Goal: Task Accomplishment & Management: Manage account settings

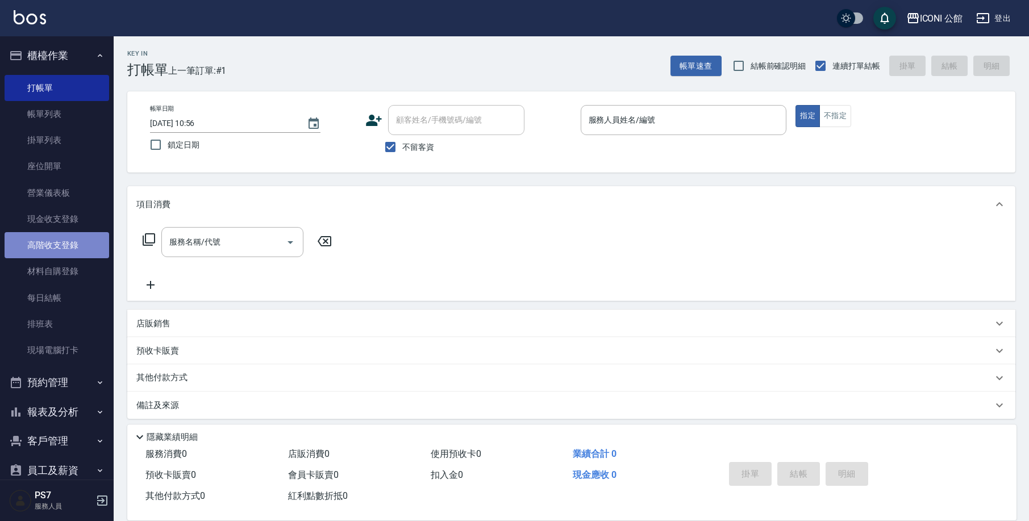
click at [69, 245] on link "高階收支登錄" at bounding box center [57, 245] width 105 height 26
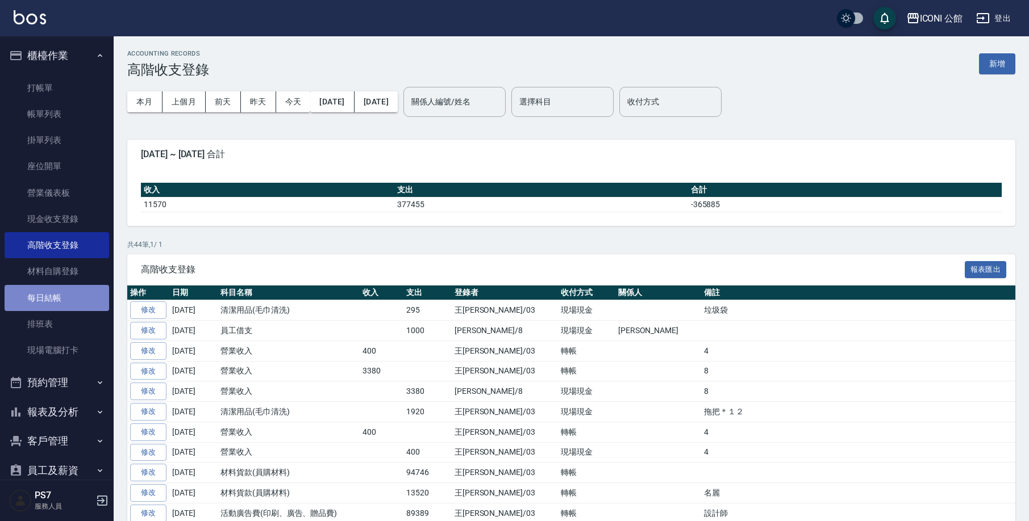
click at [83, 299] on link "每日結帳" at bounding box center [57, 298] width 105 height 26
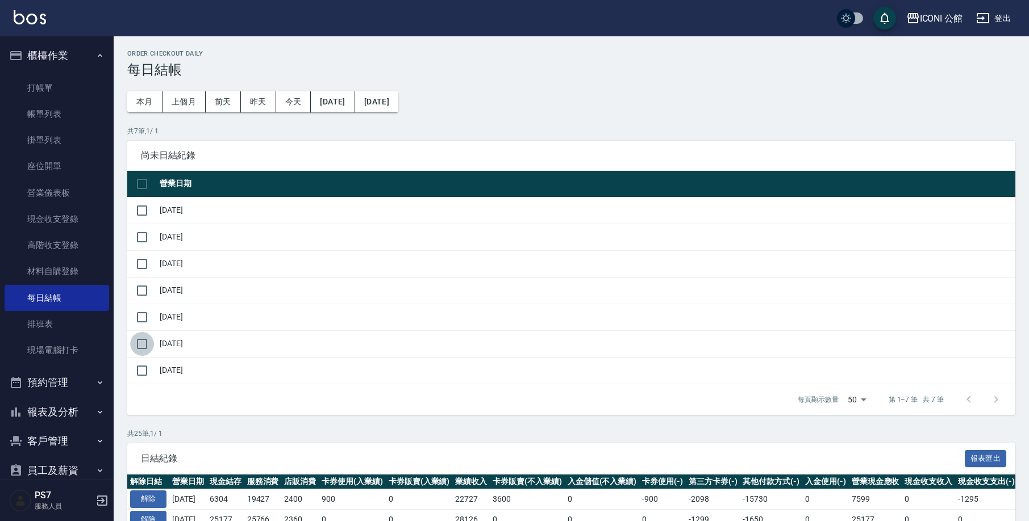
click at [144, 345] on input "checkbox" at bounding box center [142, 344] width 24 height 24
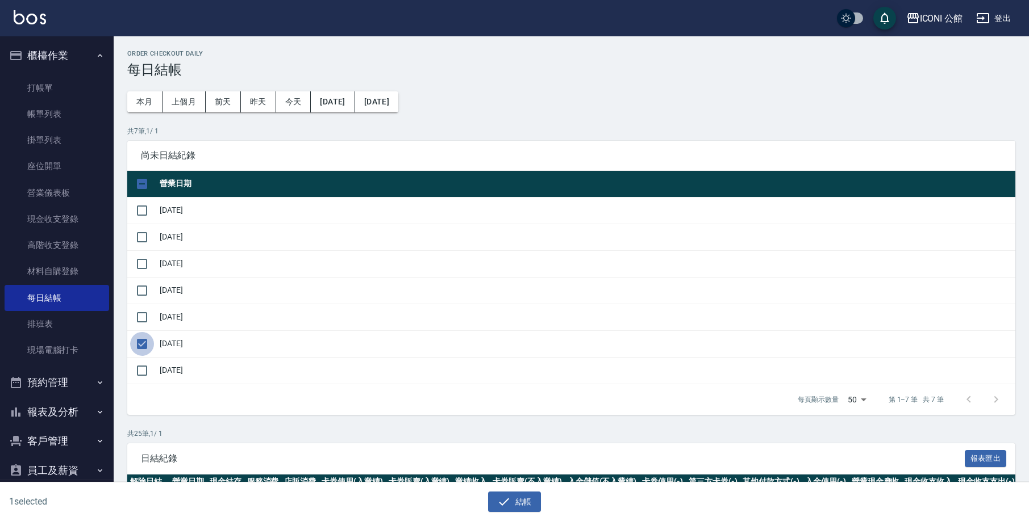
click at [140, 345] on input "checkbox" at bounding box center [142, 344] width 24 height 24
checkbox input "false"
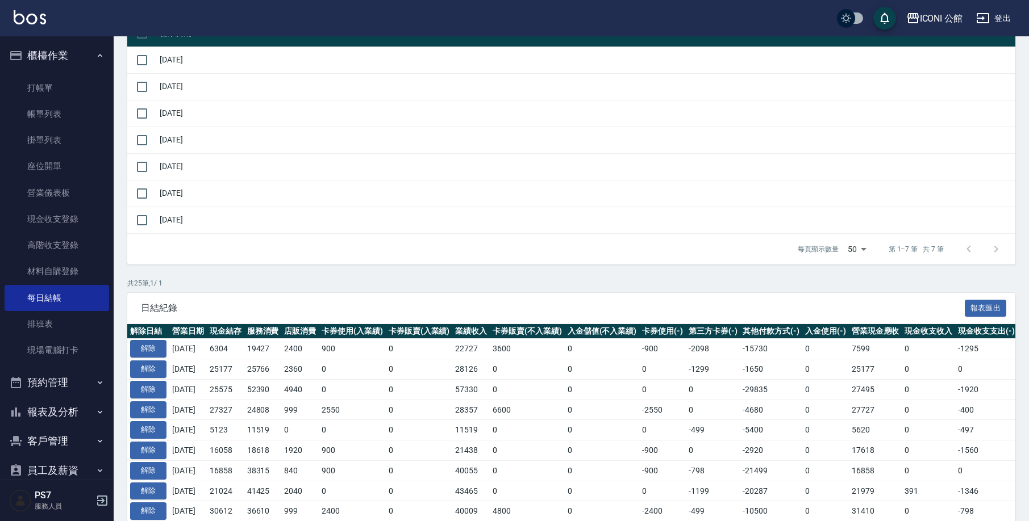
scroll to position [188, 0]
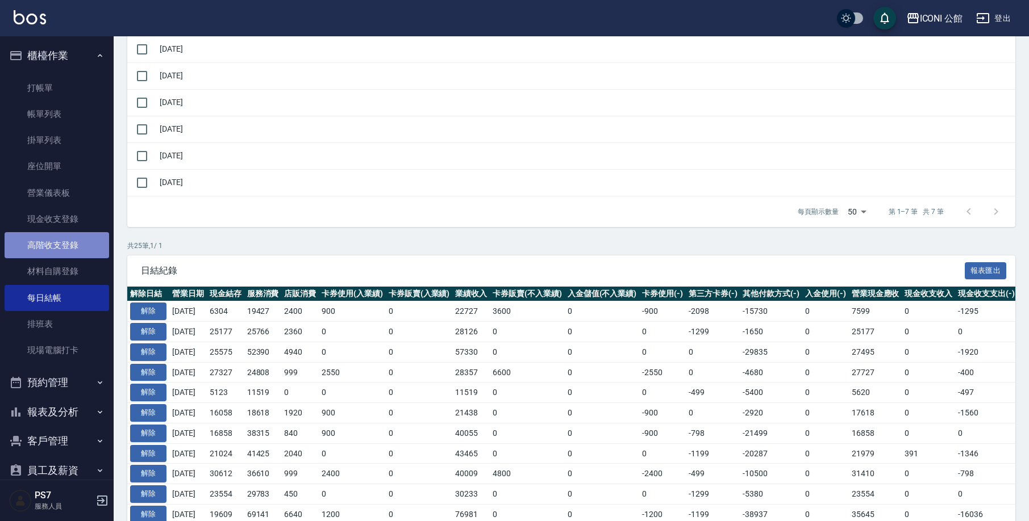
click at [68, 247] on link "高階收支登錄" at bounding box center [57, 245] width 105 height 26
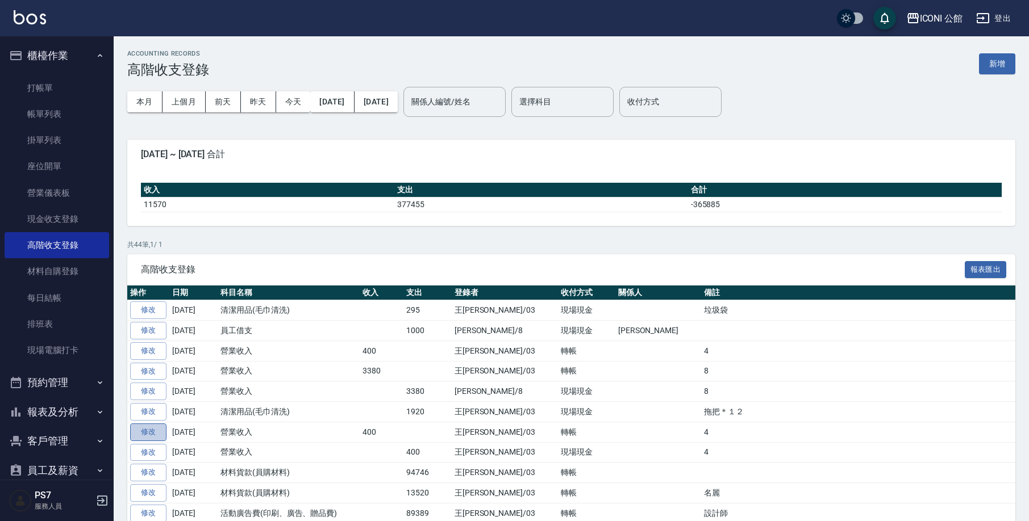
click at [152, 431] on link "修改" at bounding box center [148, 433] width 36 height 18
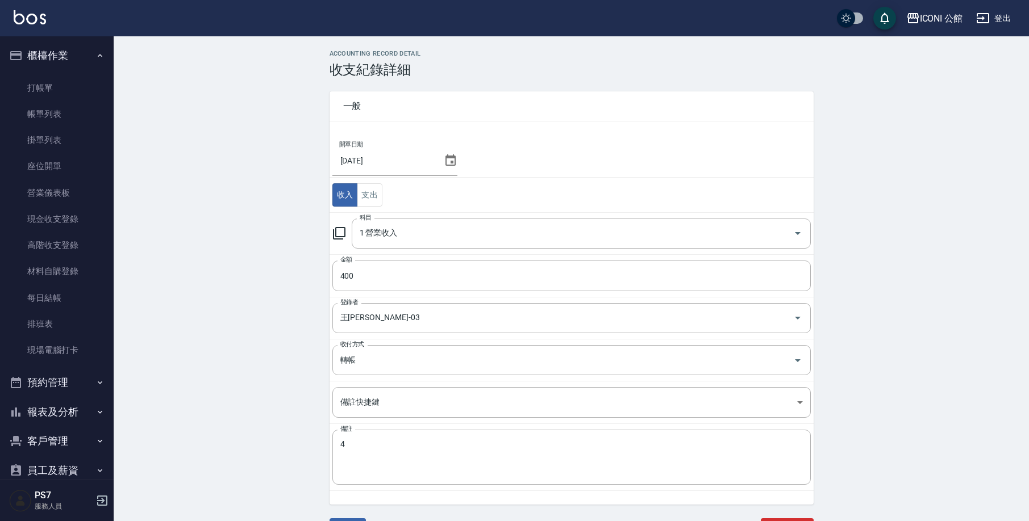
scroll to position [31, 0]
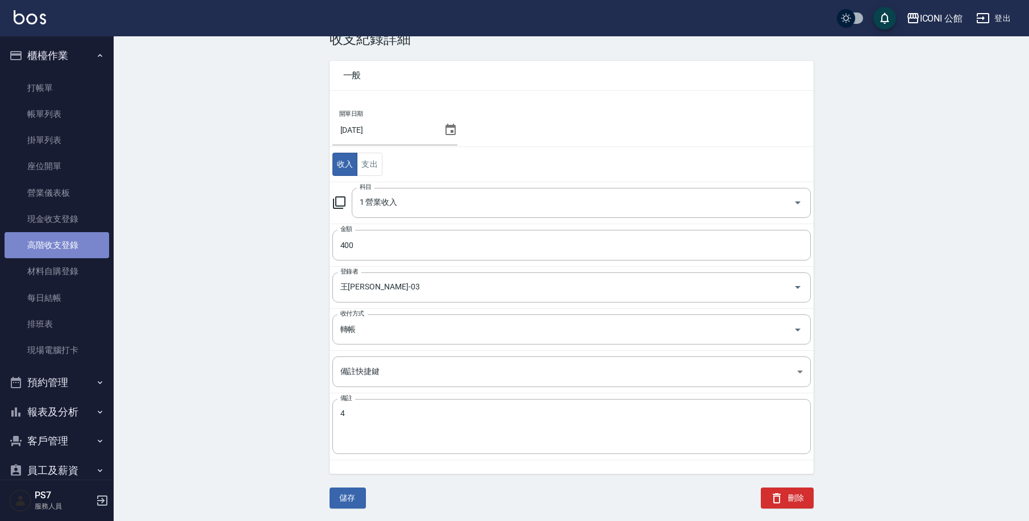
click at [59, 250] on link "高階收支登錄" at bounding box center [57, 245] width 105 height 26
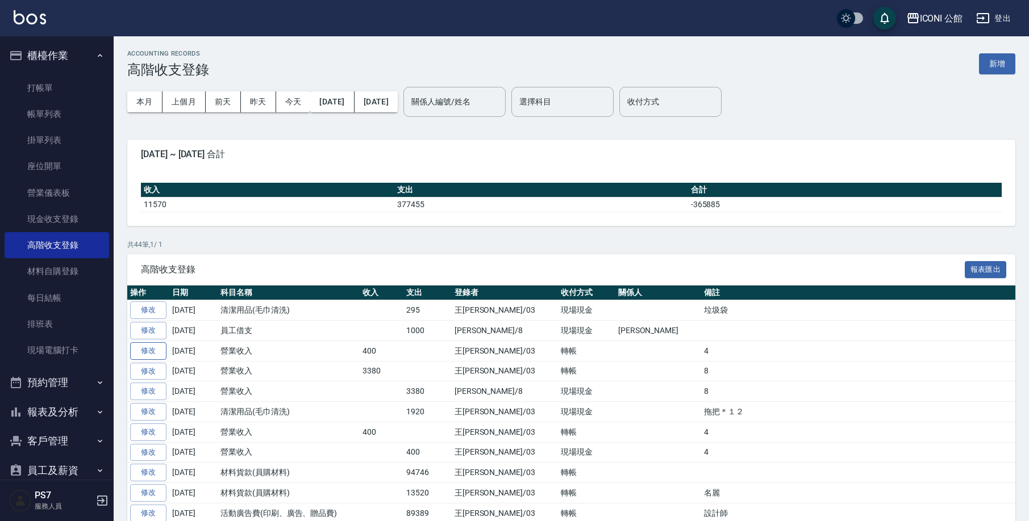
click at [159, 350] on link "修改" at bounding box center [148, 351] width 36 height 18
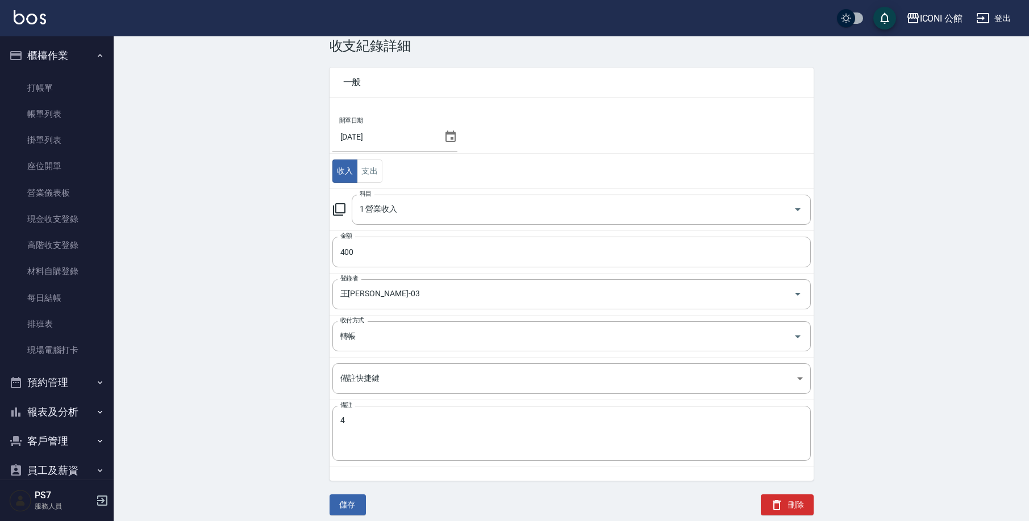
scroll to position [31, 0]
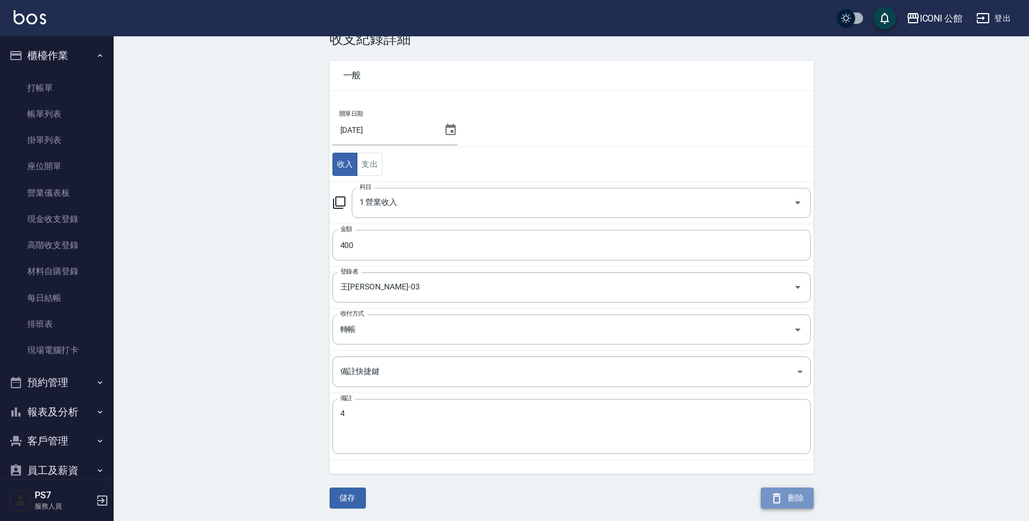
click at [792, 495] on button "刪除" at bounding box center [787, 498] width 53 height 21
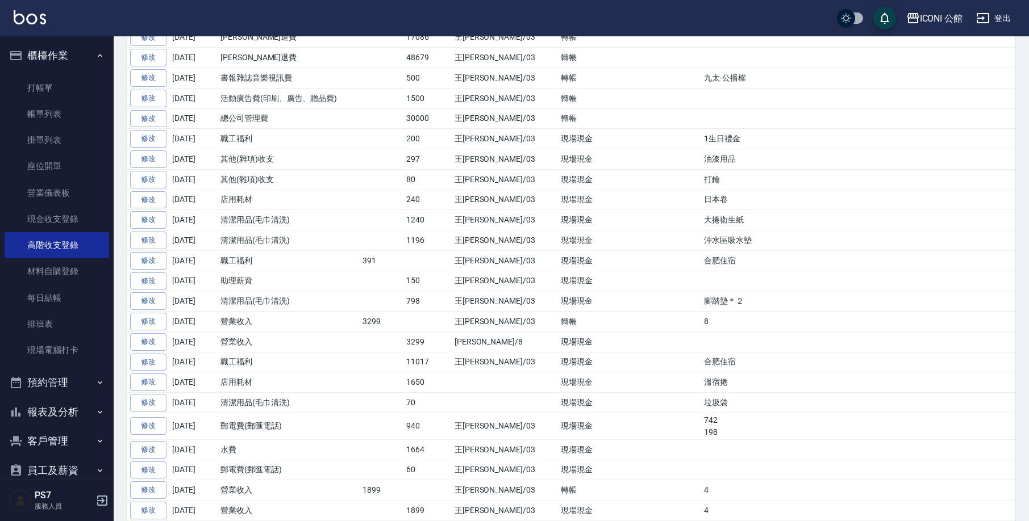
scroll to position [475, 0]
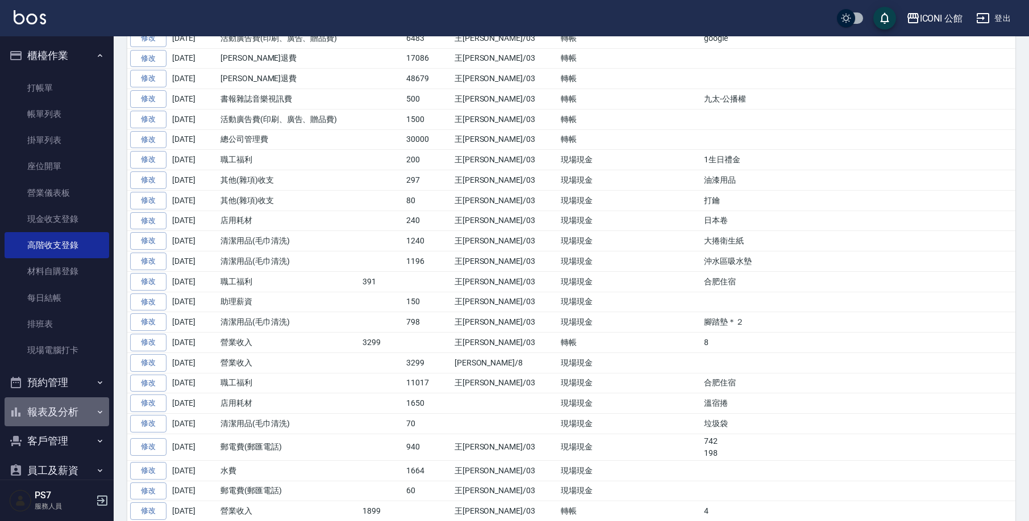
click at [66, 417] on button "報表及分析" at bounding box center [57, 413] width 105 height 30
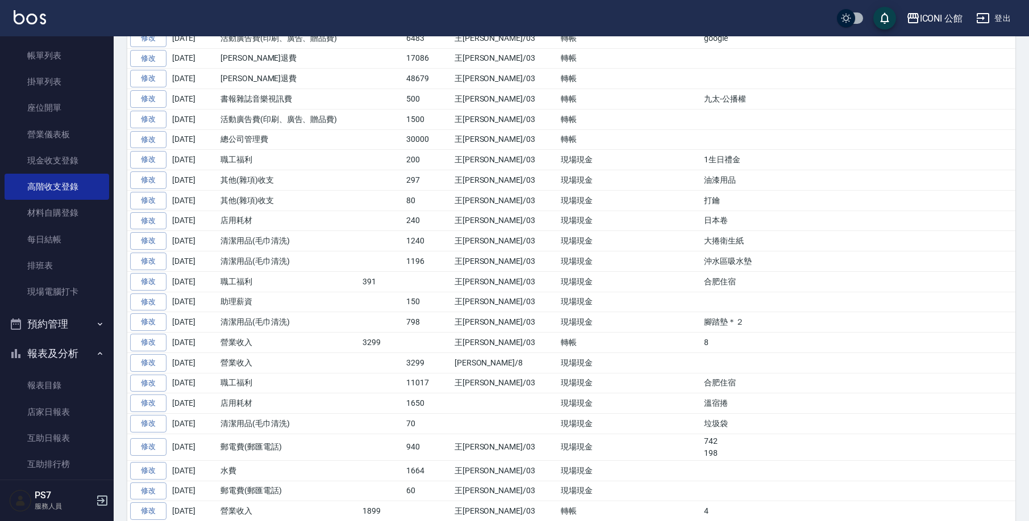
scroll to position [0, 0]
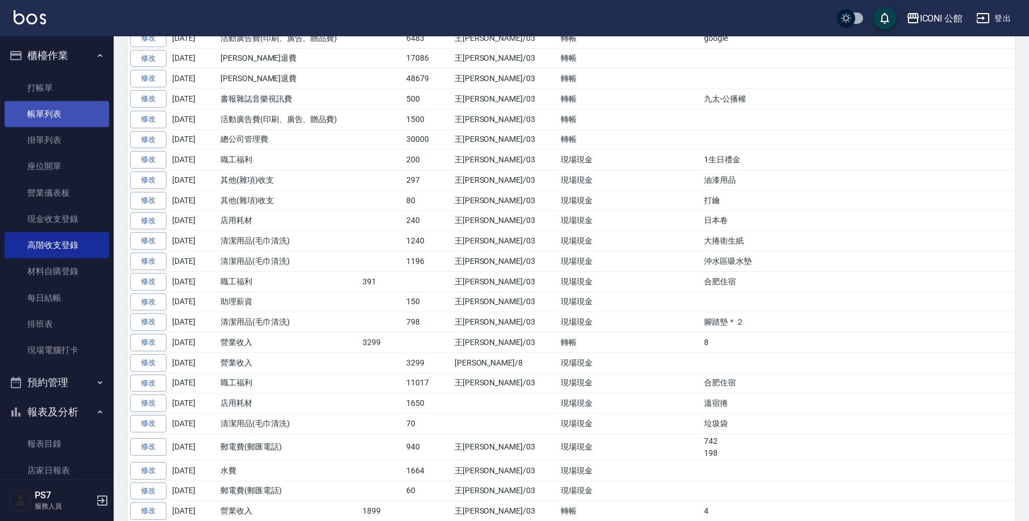
click at [60, 115] on link "帳單列表" at bounding box center [57, 114] width 105 height 26
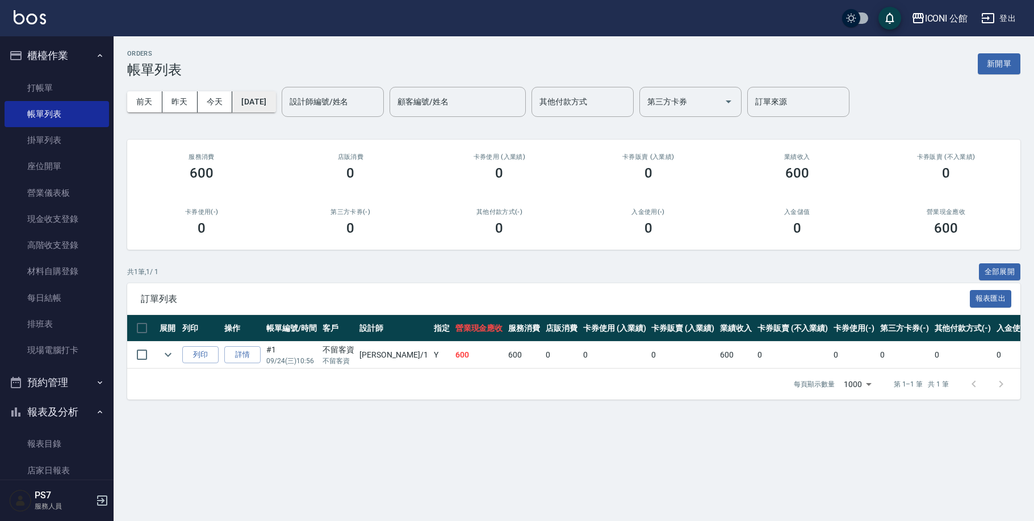
click at [250, 103] on button "[DATE]" at bounding box center [253, 101] width 43 height 21
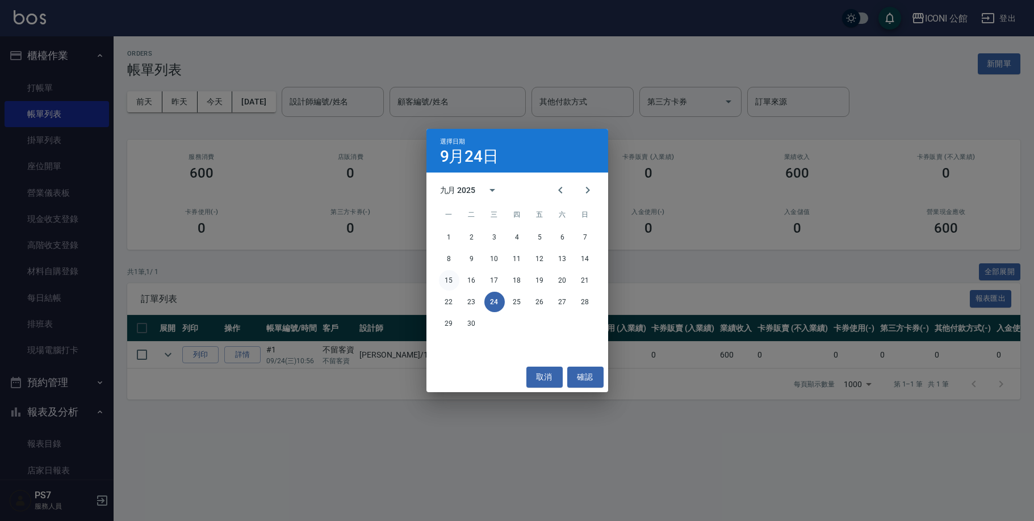
click at [452, 279] on button "15" at bounding box center [449, 280] width 20 height 20
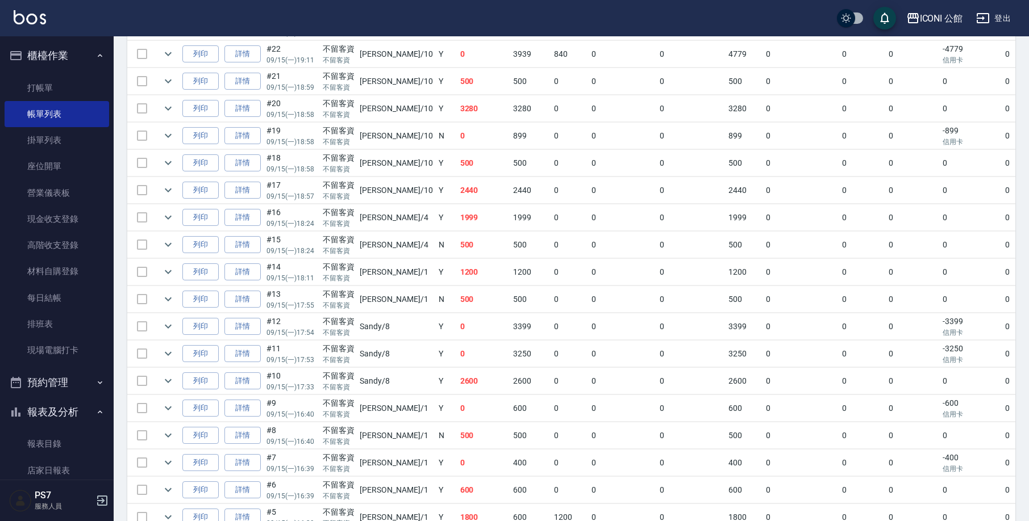
scroll to position [440, 0]
click at [243, 379] on link "詳情" at bounding box center [242, 379] width 36 height 18
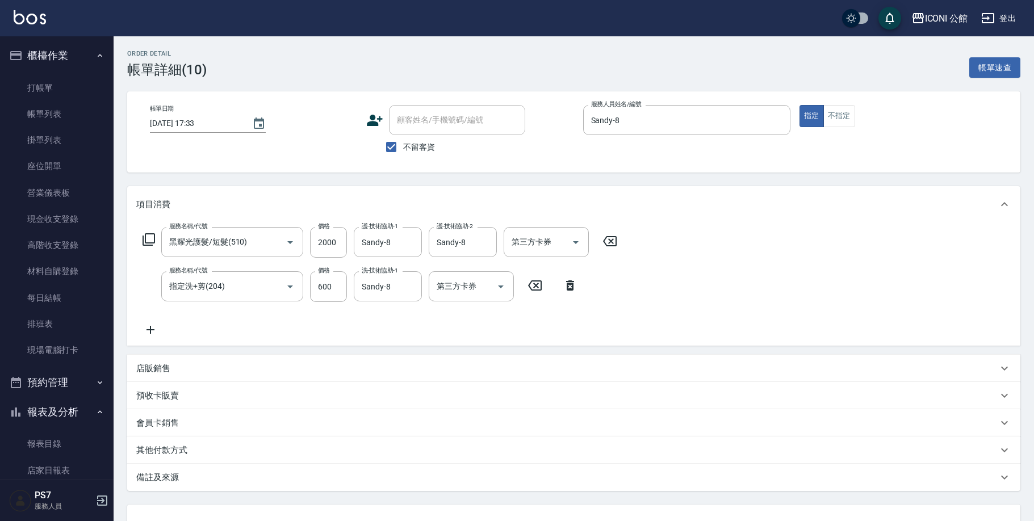
type input "2025/09/15 17:33"
checkbox input "true"
type input "Sandy-8"
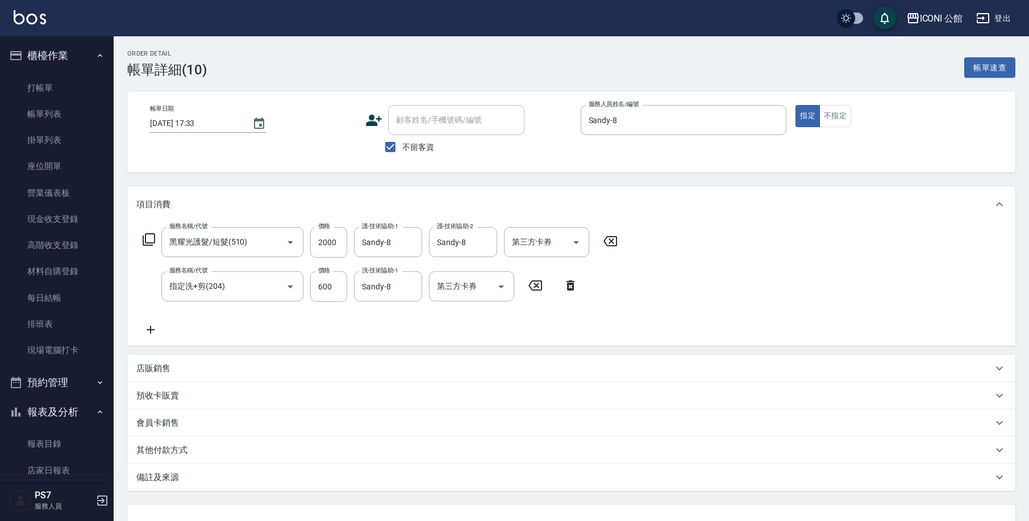
scroll to position [49, 0]
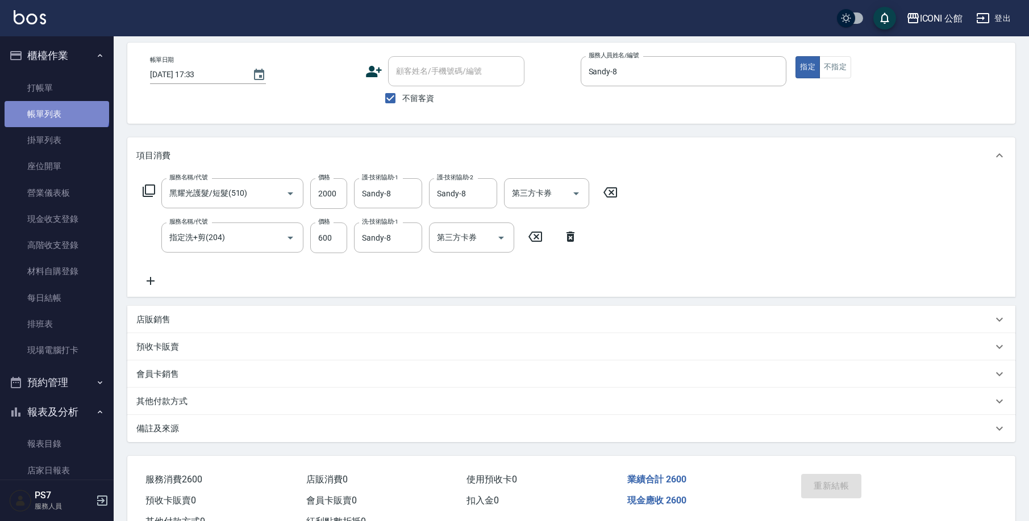
click at [56, 110] on link "帳單列表" at bounding box center [57, 114] width 105 height 26
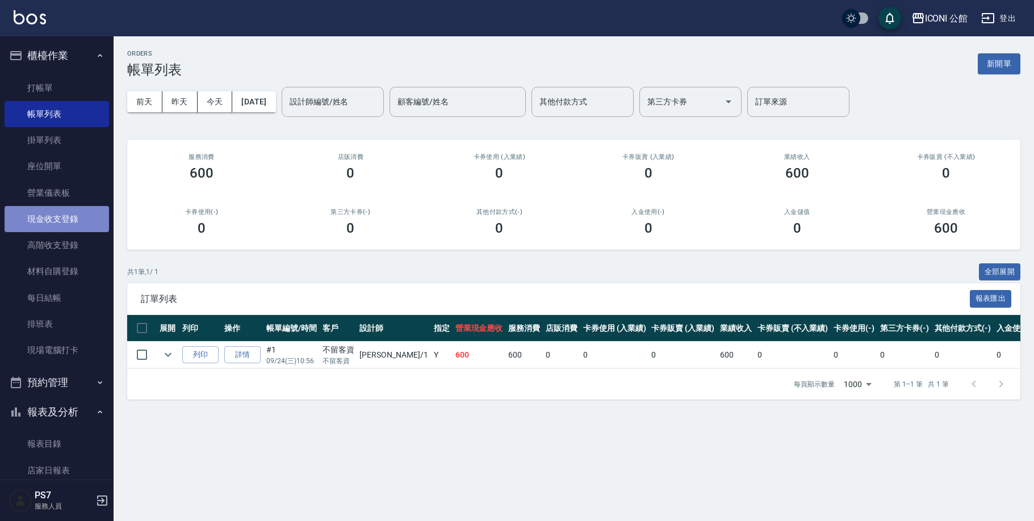
click at [70, 223] on link "現金收支登錄" at bounding box center [57, 219] width 105 height 26
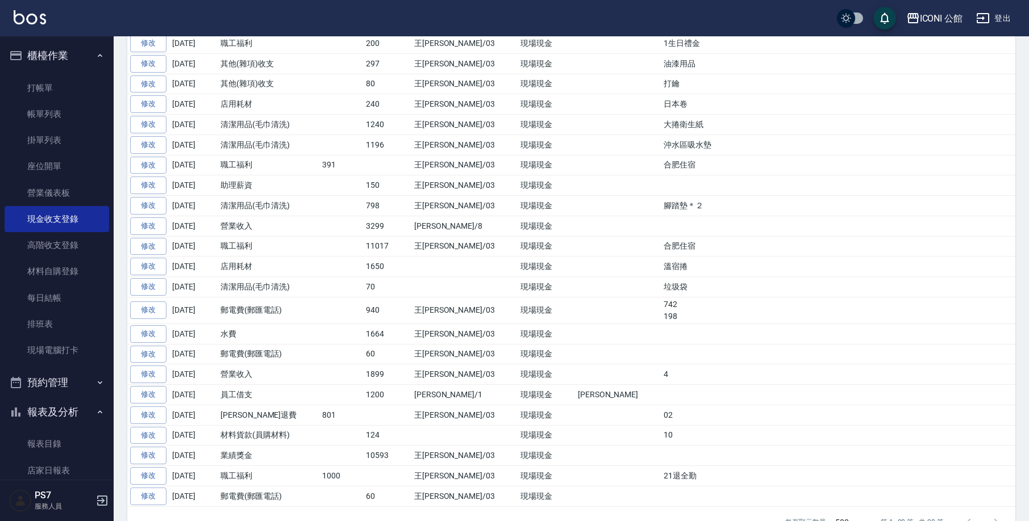
scroll to position [369, 0]
click at [35, 248] on link "高階收支登錄" at bounding box center [57, 245] width 105 height 26
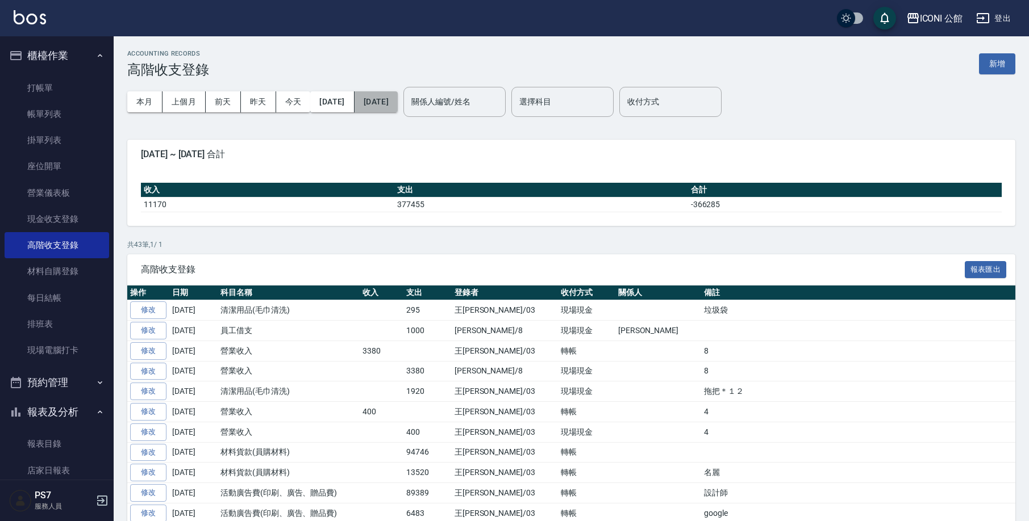
click at [395, 106] on button "[DATE]" at bounding box center [375, 101] width 43 height 21
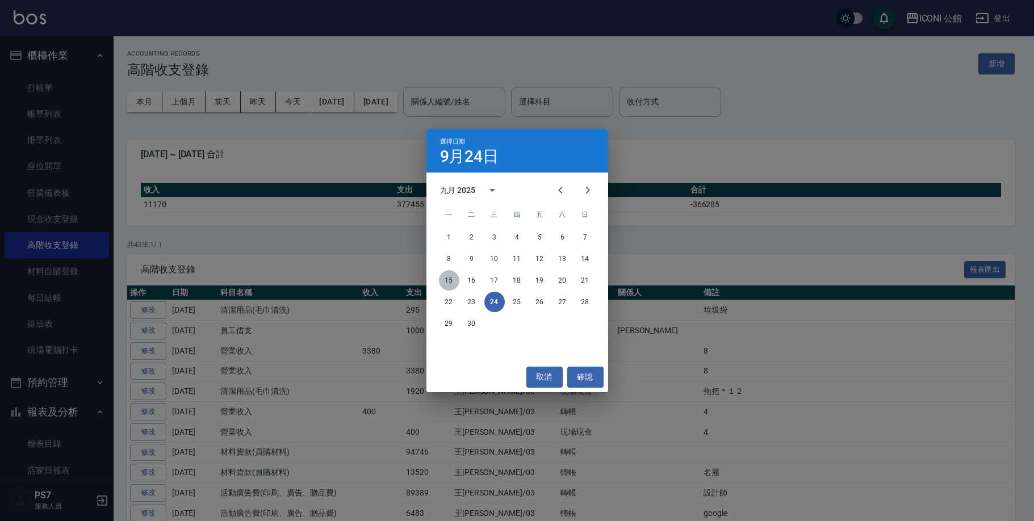
click at [451, 283] on button "15" at bounding box center [449, 280] width 20 height 20
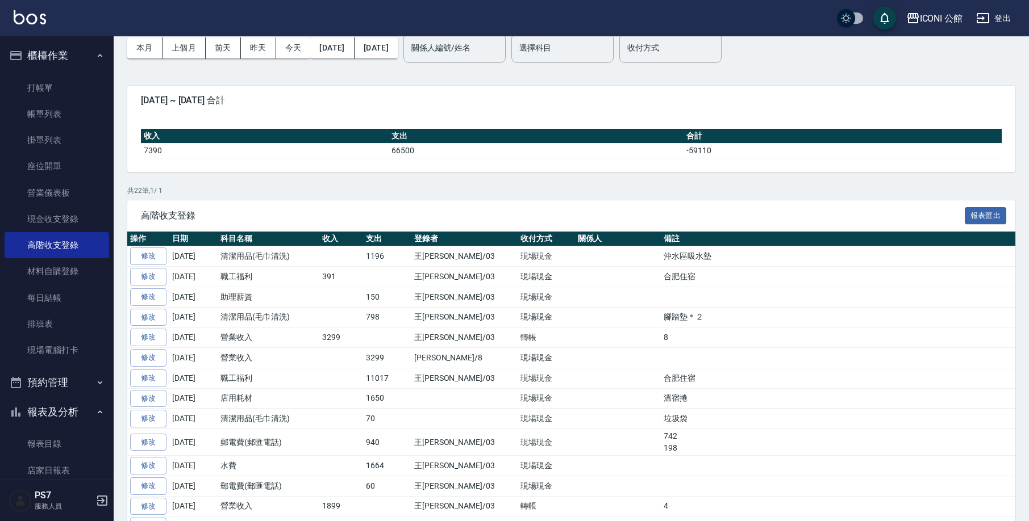
scroll to position [49, 0]
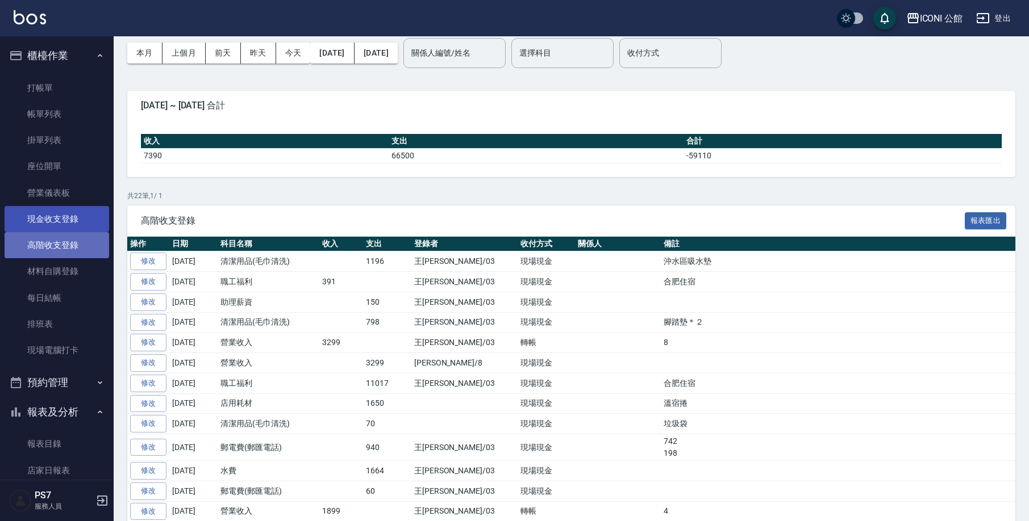
drag, startPoint x: 64, startPoint y: 245, endPoint x: 72, endPoint y: 224, distance: 22.5
click at [64, 245] on link "高階收支登錄" at bounding box center [57, 245] width 105 height 26
click at [78, 254] on link "高階收支登錄" at bounding box center [57, 245] width 105 height 26
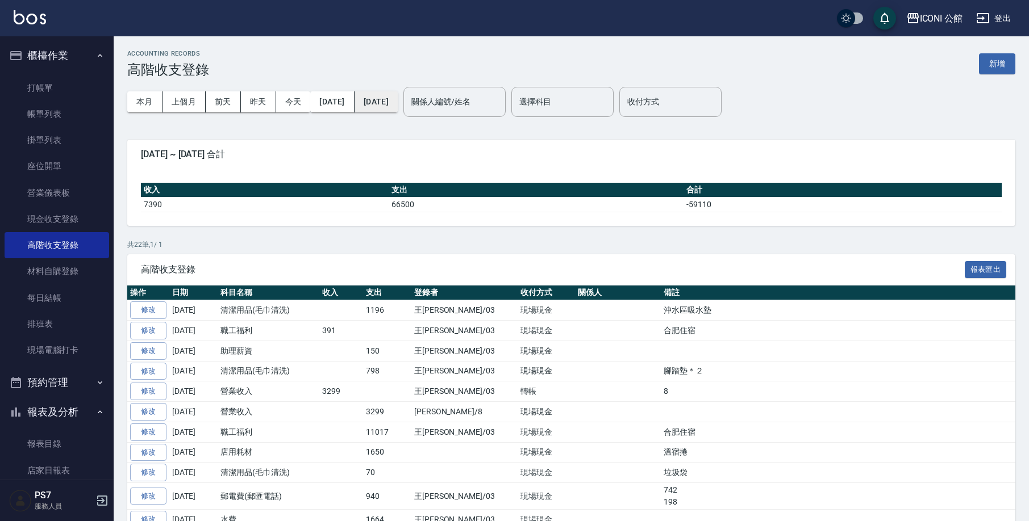
click at [396, 103] on button "2025/09/15" at bounding box center [375, 101] width 43 height 21
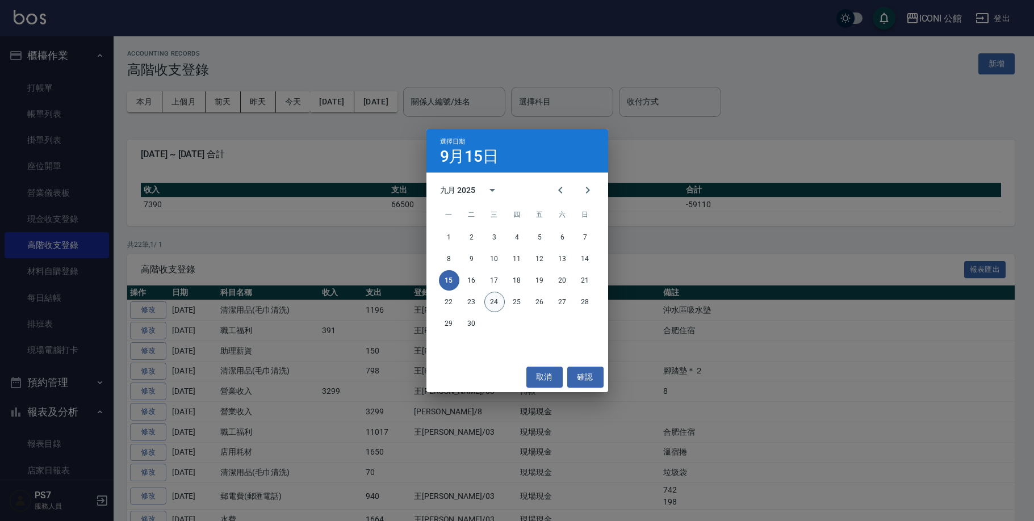
click at [495, 300] on button "24" at bounding box center [494, 302] width 20 height 20
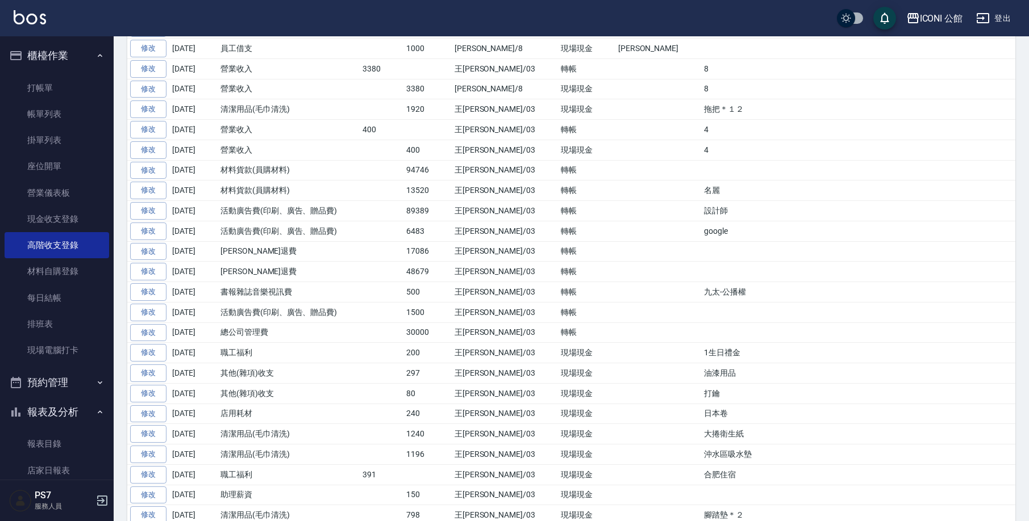
scroll to position [280, 0]
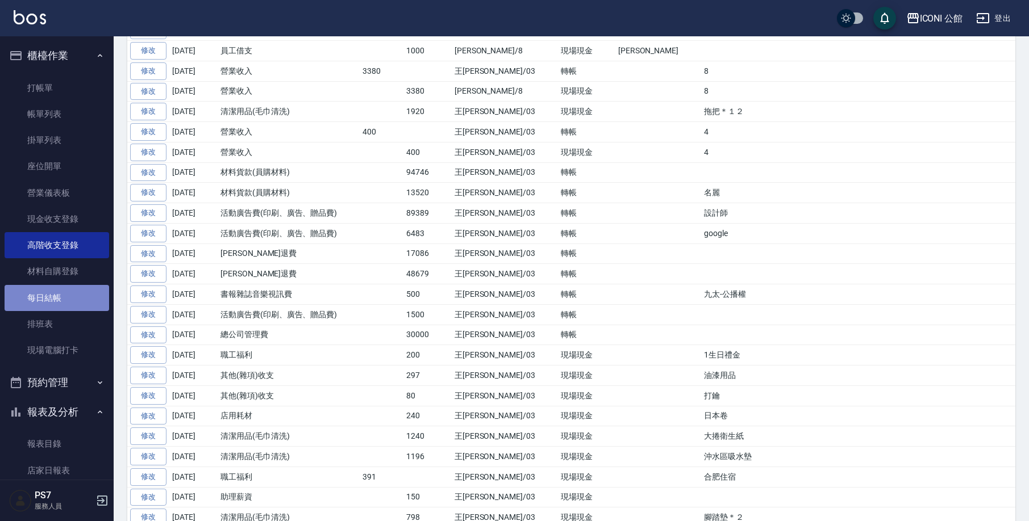
click at [69, 298] on link "每日結帳" at bounding box center [57, 298] width 105 height 26
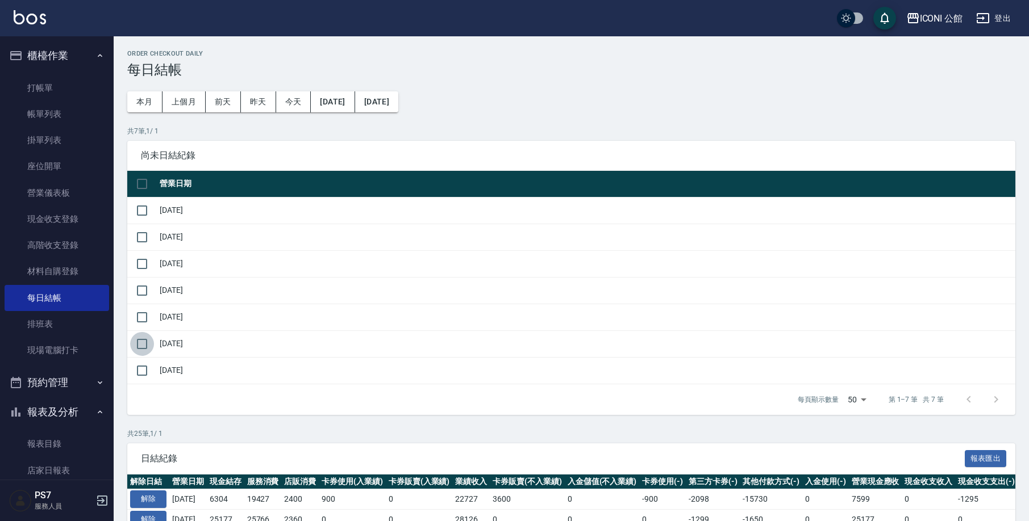
click at [146, 344] on input "checkbox" at bounding box center [142, 344] width 24 height 24
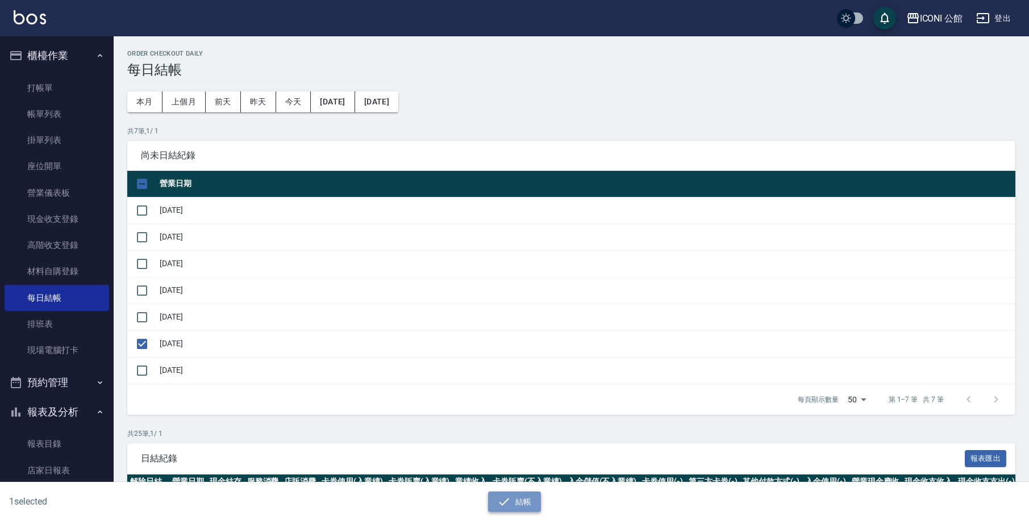
click at [529, 503] on button "結帳" at bounding box center [514, 502] width 53 height 21
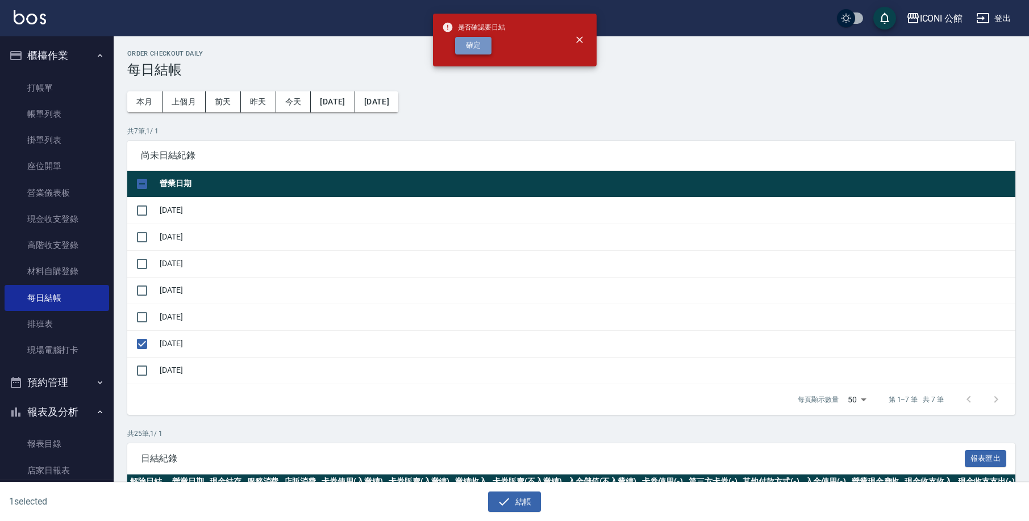
click at [473, 39] on button "確定" at bounding box center [473, 46] width 36 height 18
checkbox input "false"
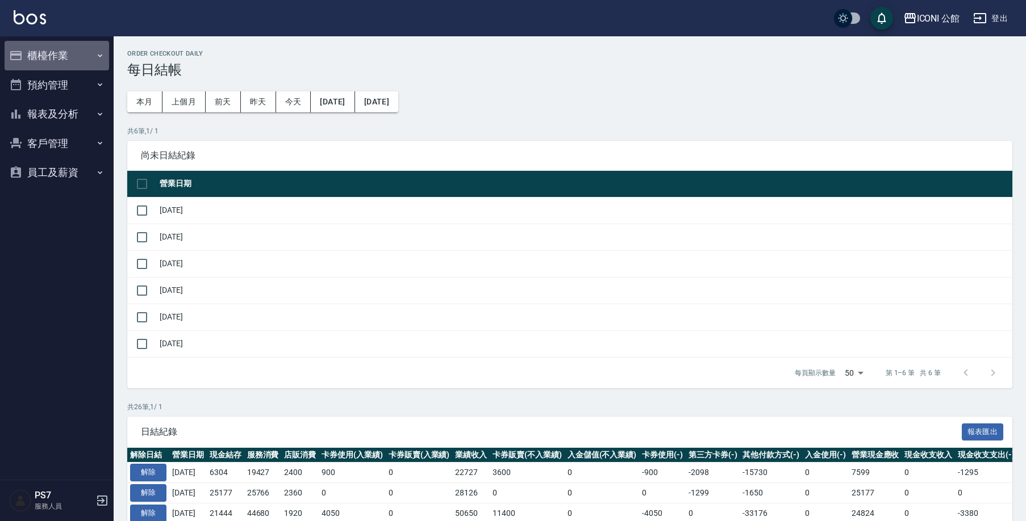
click at [51, 52] on button "櫃檯作業" at bounding box center [57, 56] width 105 height 30
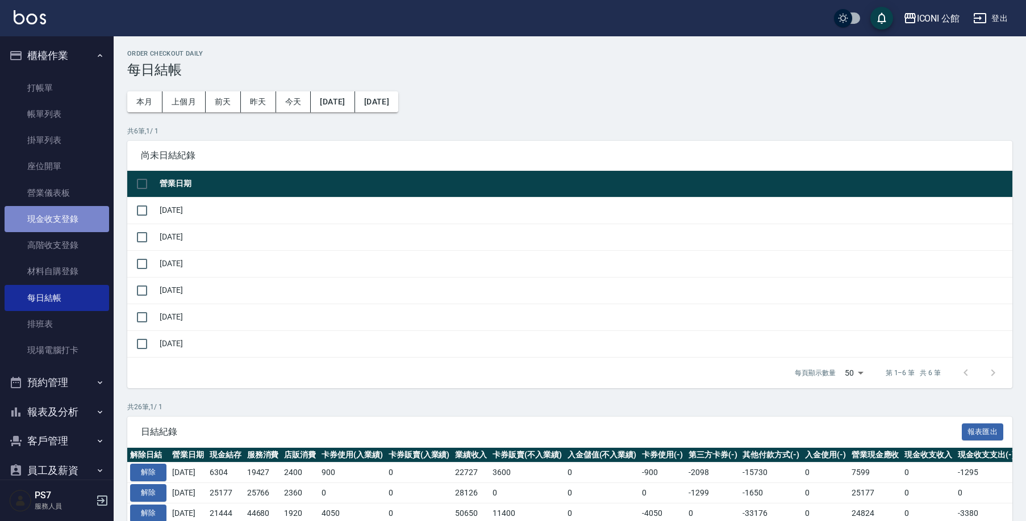
click at [70, 221] on link "現金收支登錄" at bounding box center [57, 219] width 105 height 26
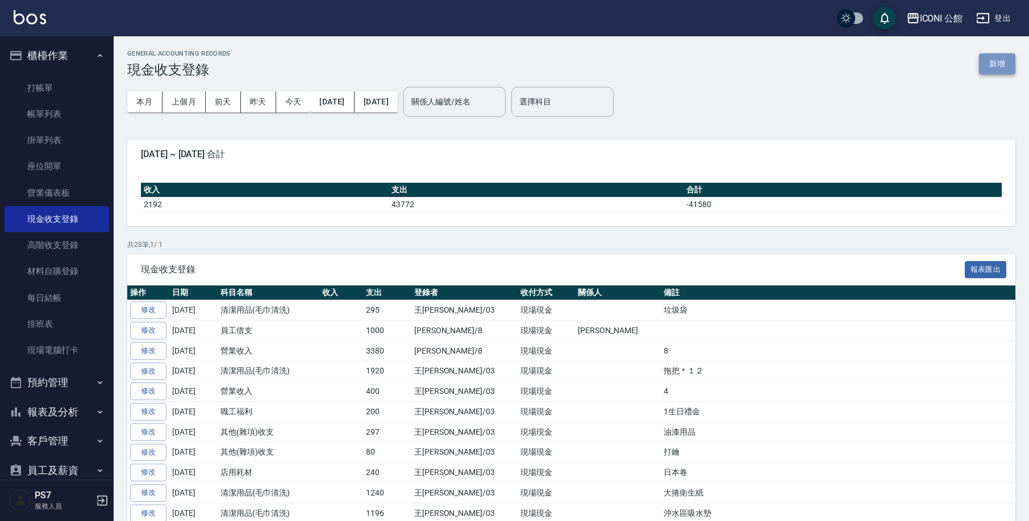
click at [1009, 69] on button "新增" at bounding box center [997, 63] width 36 height 21
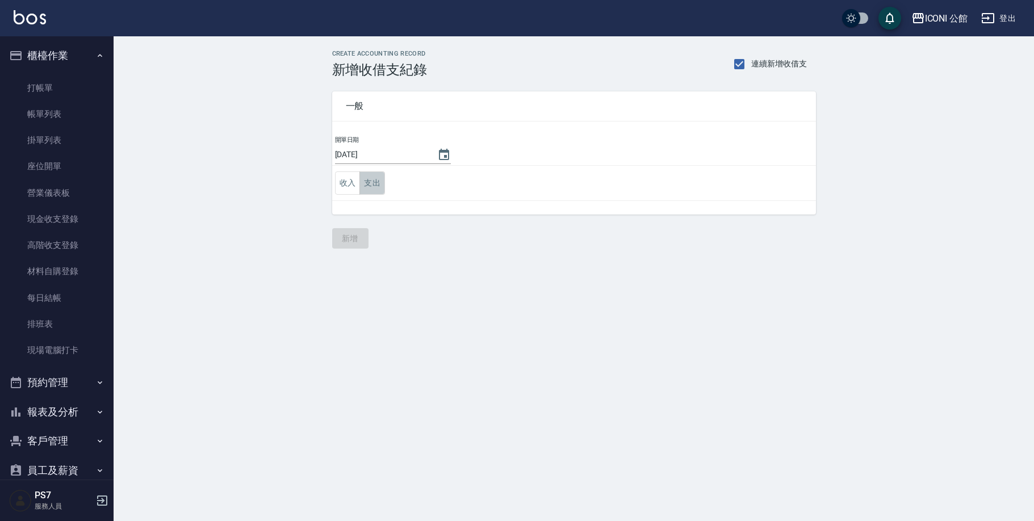
click at [374, 188] on button "支出" at bounding box center [373, 183] width 26 height 23
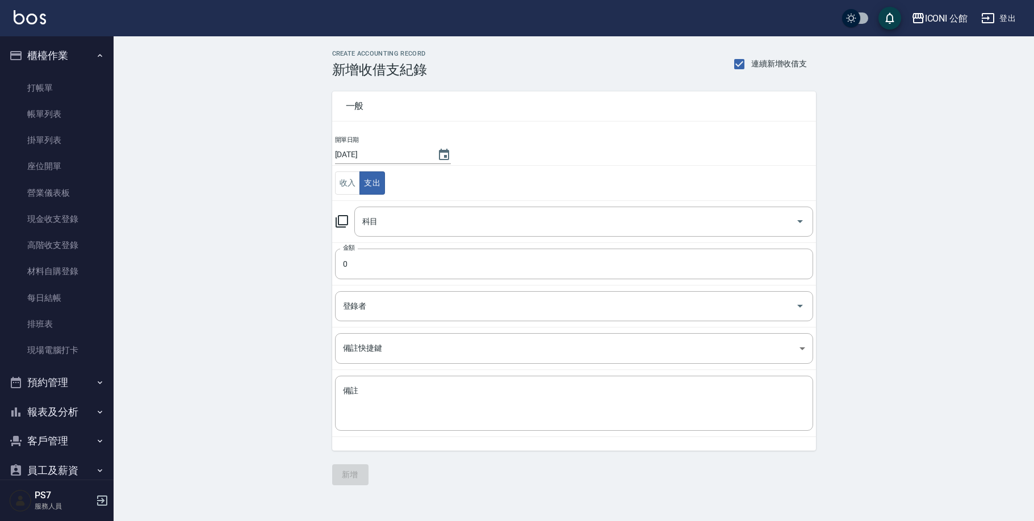
click at [341, 222] on icon at bounding box center [342, 222] width 14 height 14
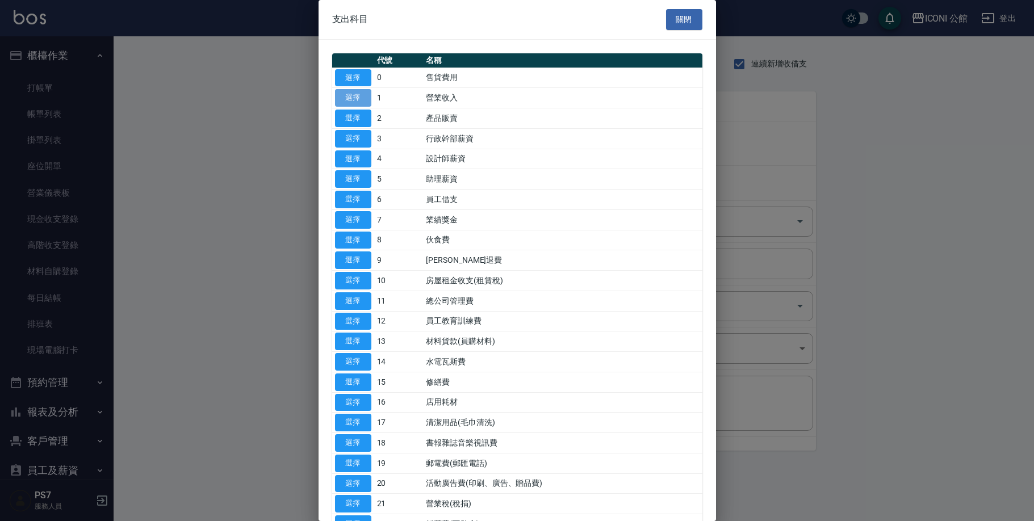
click at [365, 99] on button "選擇" at bounding box center [353, 98] width 36 height 18
type input "1 營業收入"
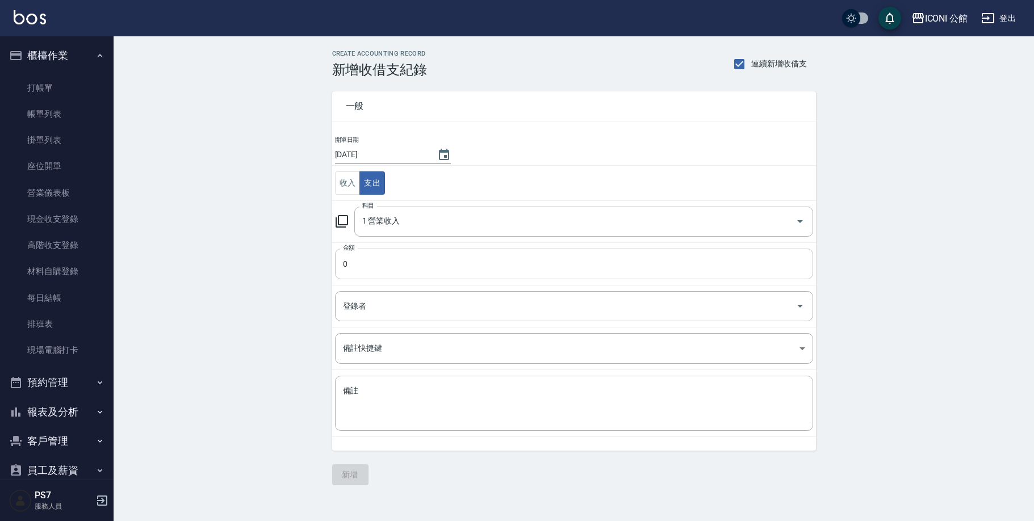
click at [360, 266] on input "0" at bounding box center [574, 264] width 478 height 31
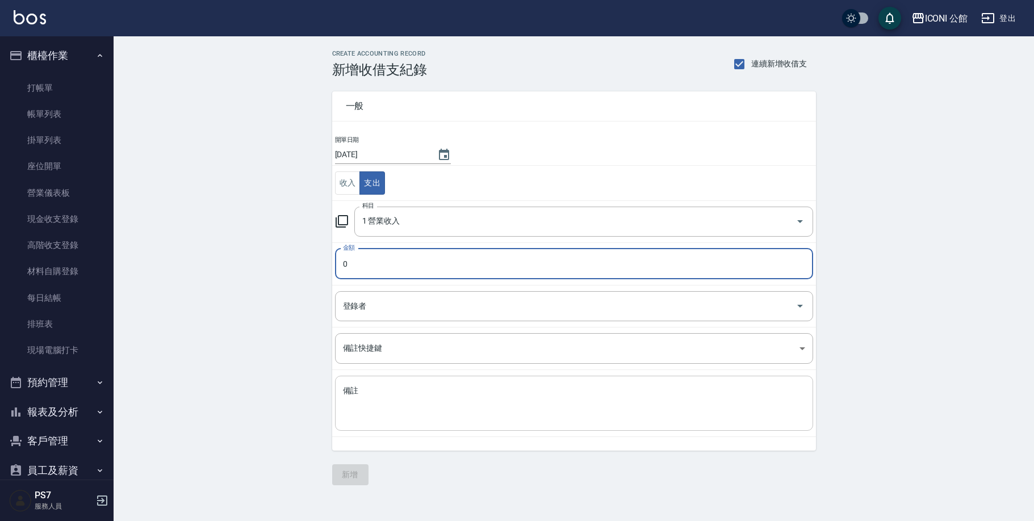
type input "0"
click at [385, 383] on div "x 備註" at bounding box center [574, 403] width 478 height 55
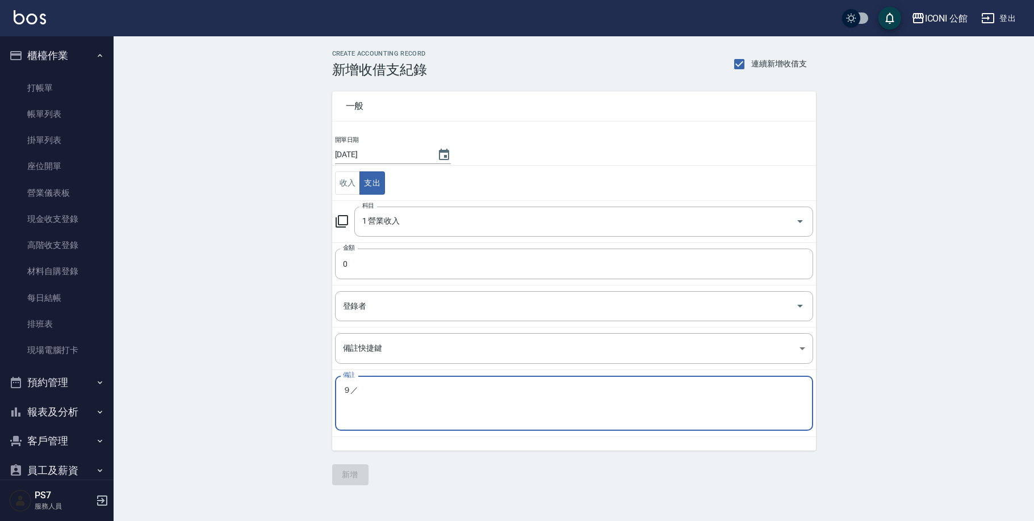
type textarea "９"
type textarea "9/15-8"
click at [366, 269] on input "0" at bounding box center [574, 264] width 478 height 31
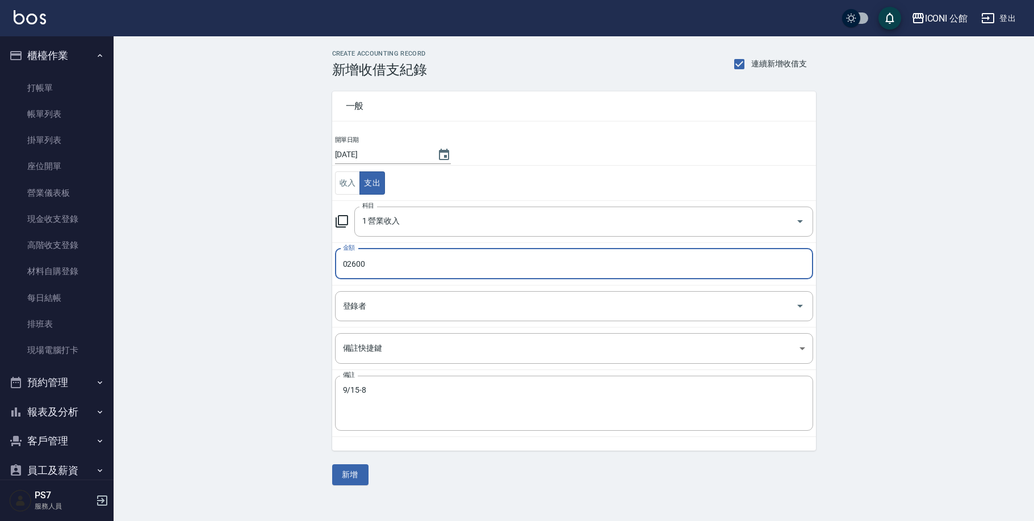
type input "02600"
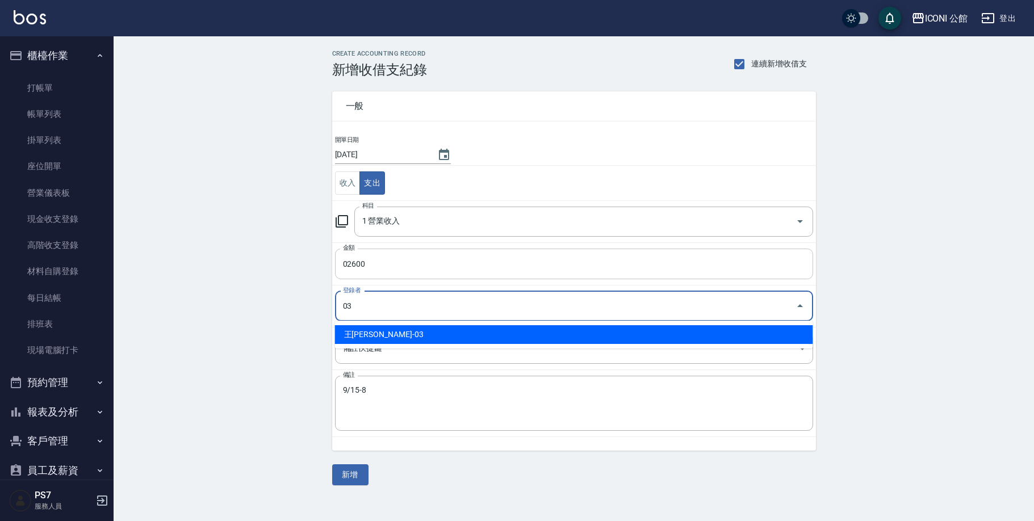
type input "王[PERSON_NAME]-03"
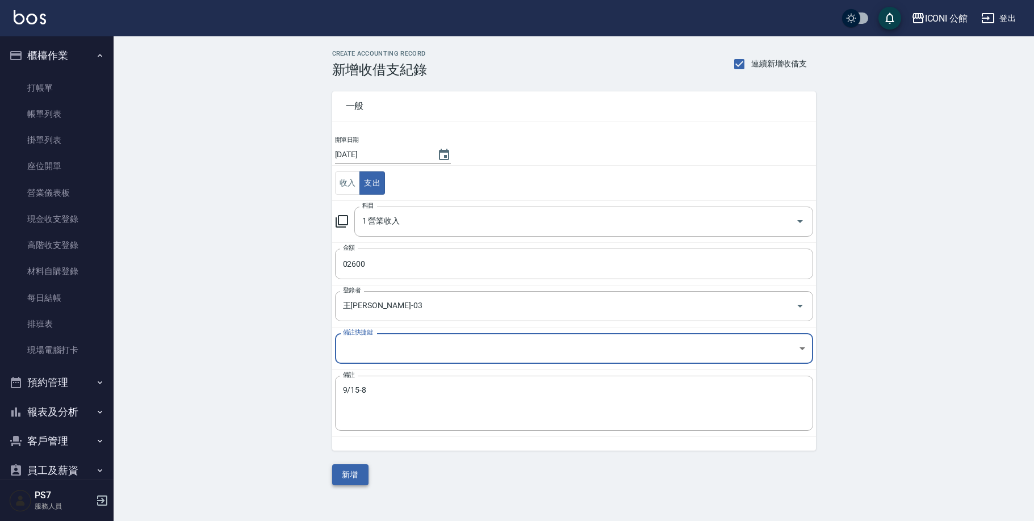
click at [355, 475] on button "新增" at bounding box center [350, 475] width 36 height 21
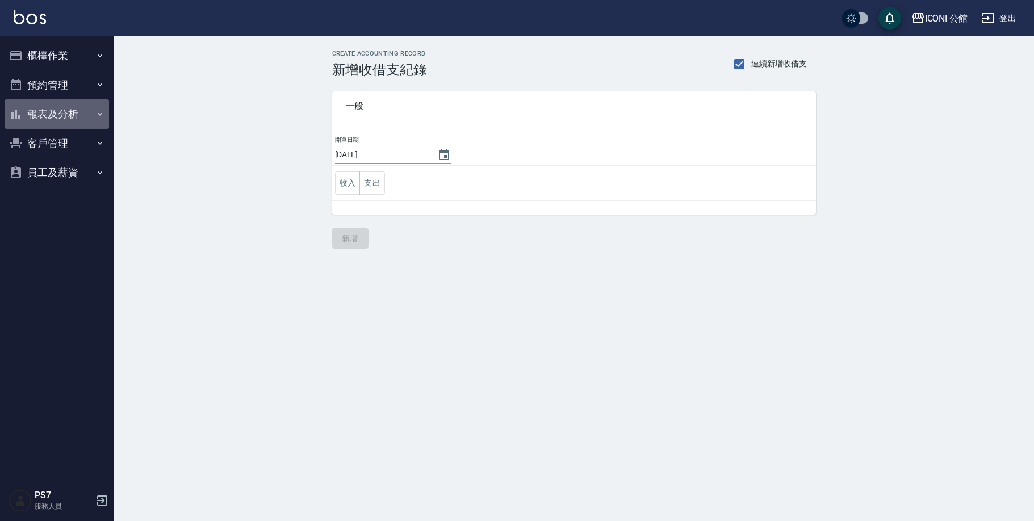
click at [59, 114] on button "報表及分析" at bounding box center [57, 114] width 105 height 30
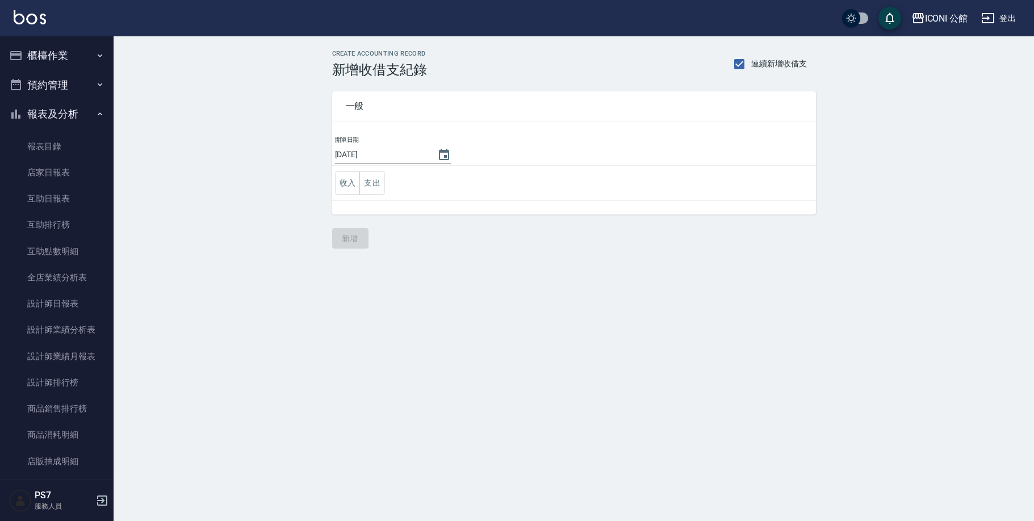
click at [71, 54] on button "櫃檯作業" at bounding box center [57, 56] width 105 height 30
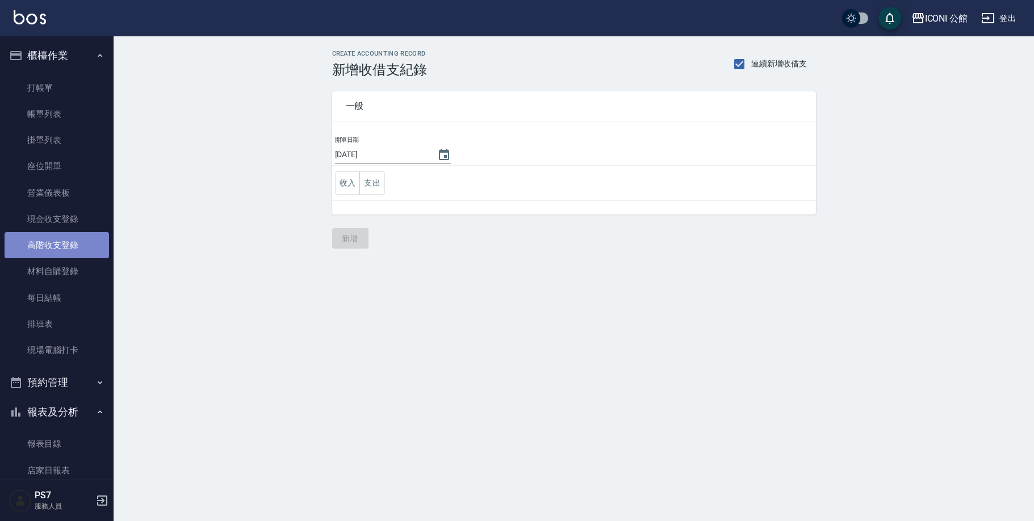
click at [64, 246] on link "高階收支登錄" at bounding box center [57, 245] width 105 height 26
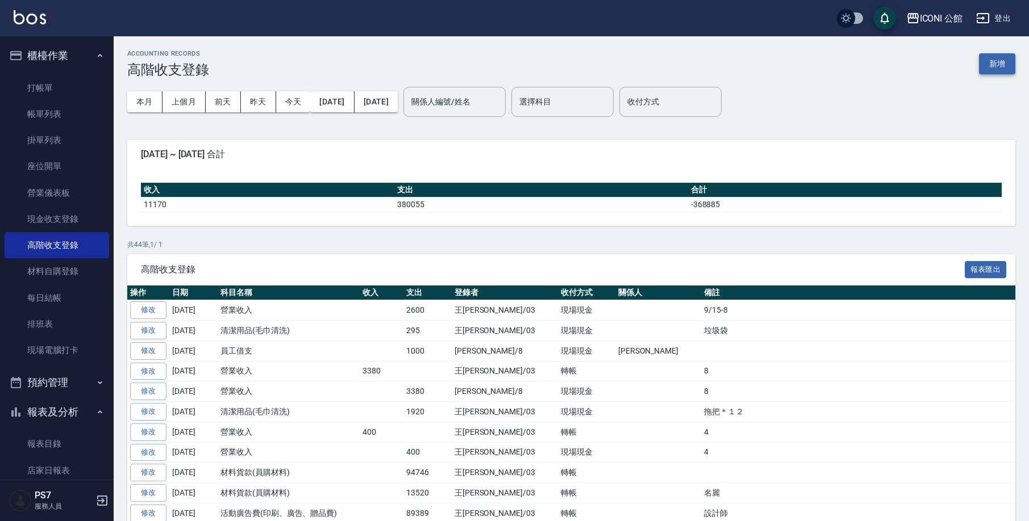
click at [1000, 69] on button "新增" at bounding box center [997, 63] width 36 height 21
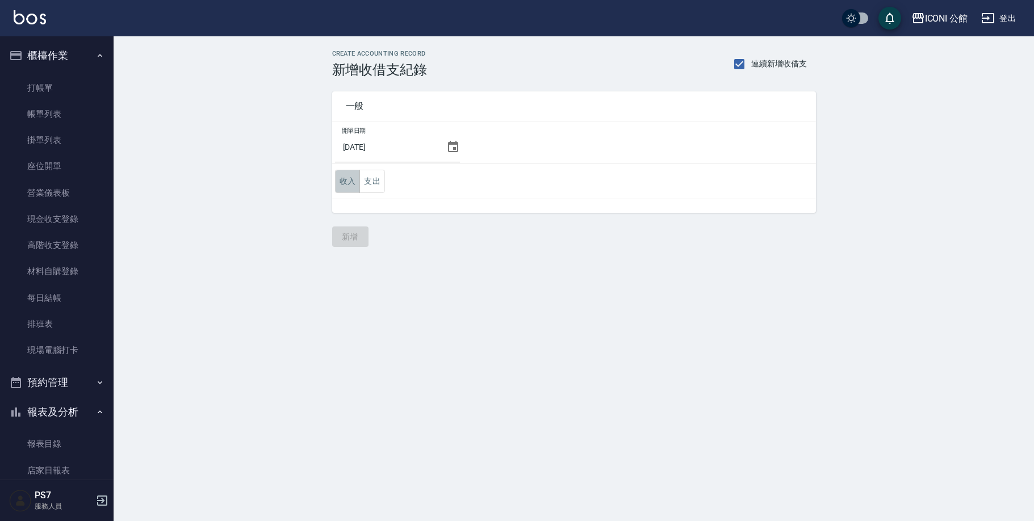
click at [343, 179] on button "收入" at bounding box center [348, 181] width 26 height 23
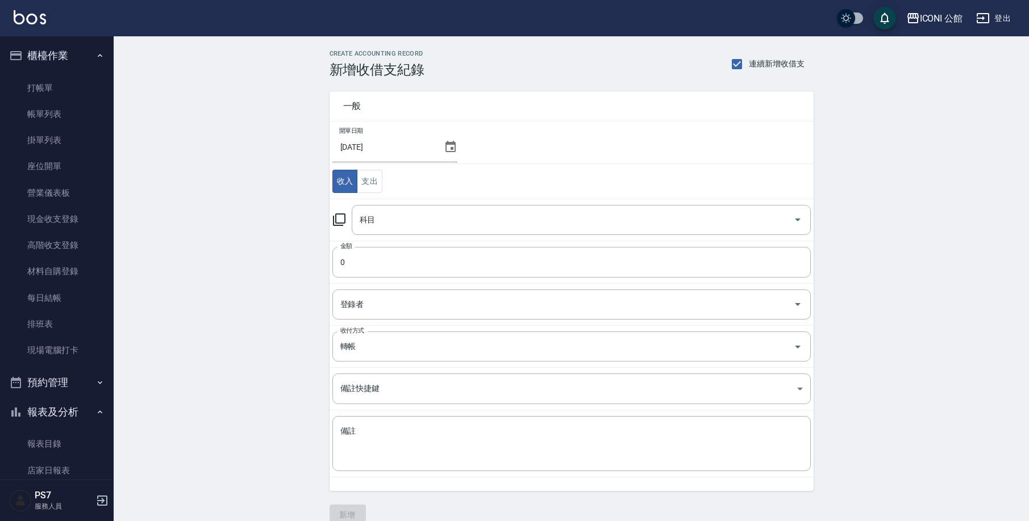
click at [342, 218] on icon at bounding box center [339, 220] width 14 height 14
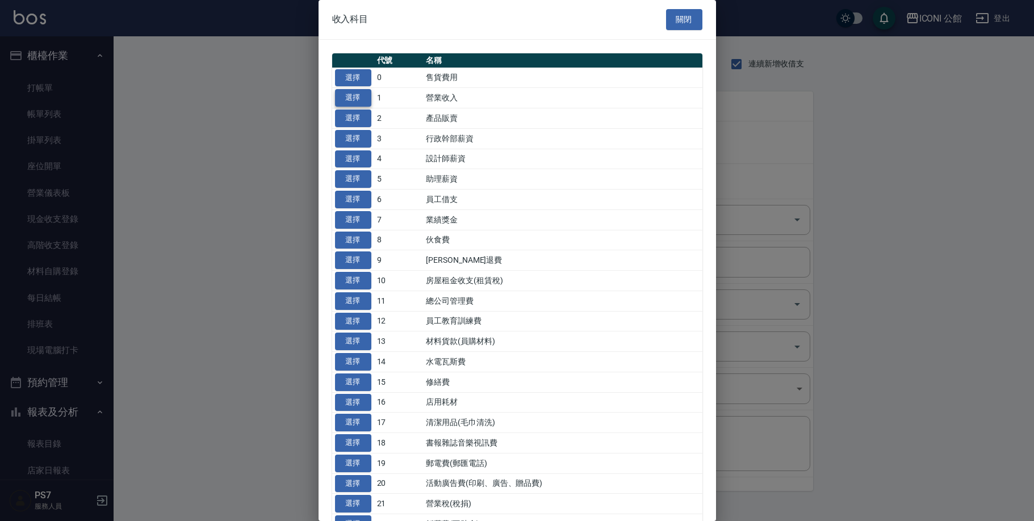
click at [361, 97] on button "選擇" at bounding box center [353, 98] width 36 height 18
type input "1 營業收入"
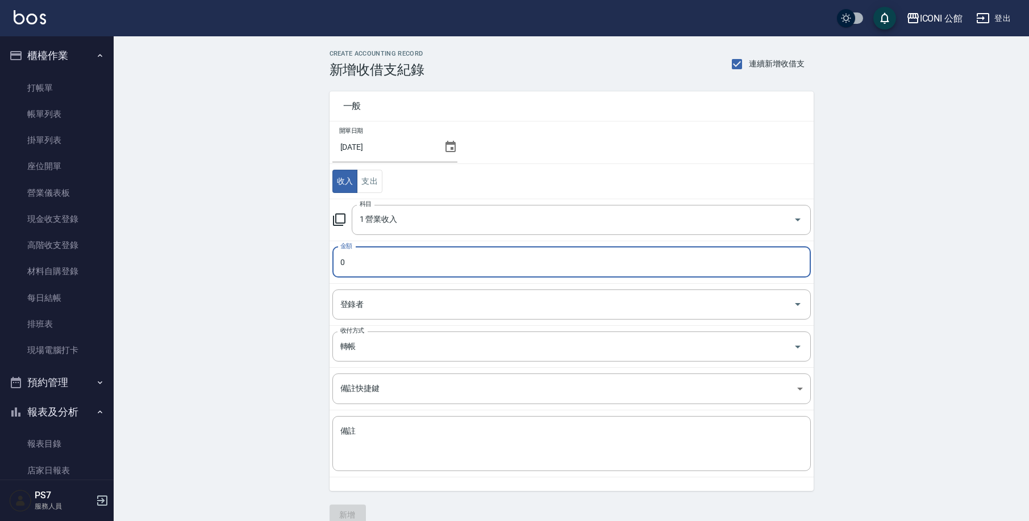
click at [390, 260] on input "0" at bounding box center [571, 262] width 478 height 31
type input "02600"
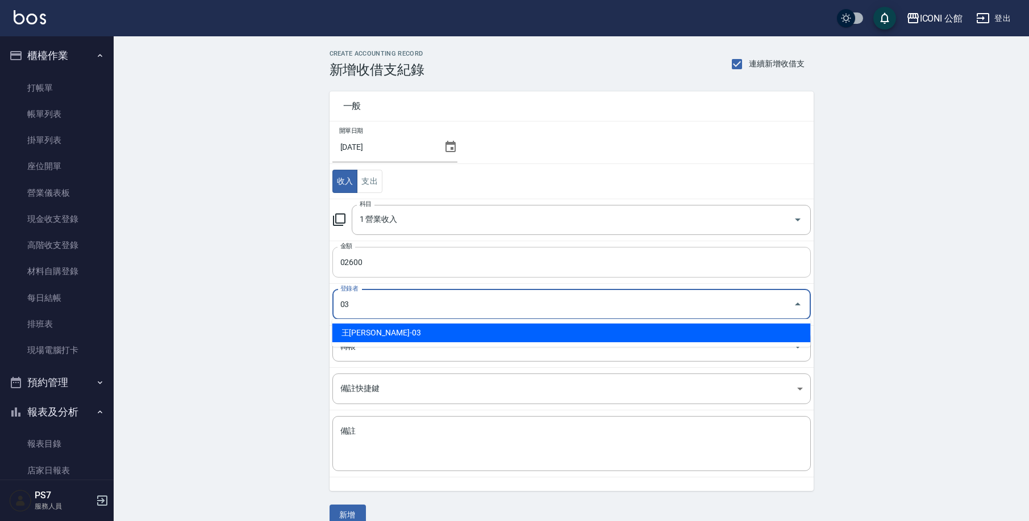
type input "王[PERSON_NAME]-03"
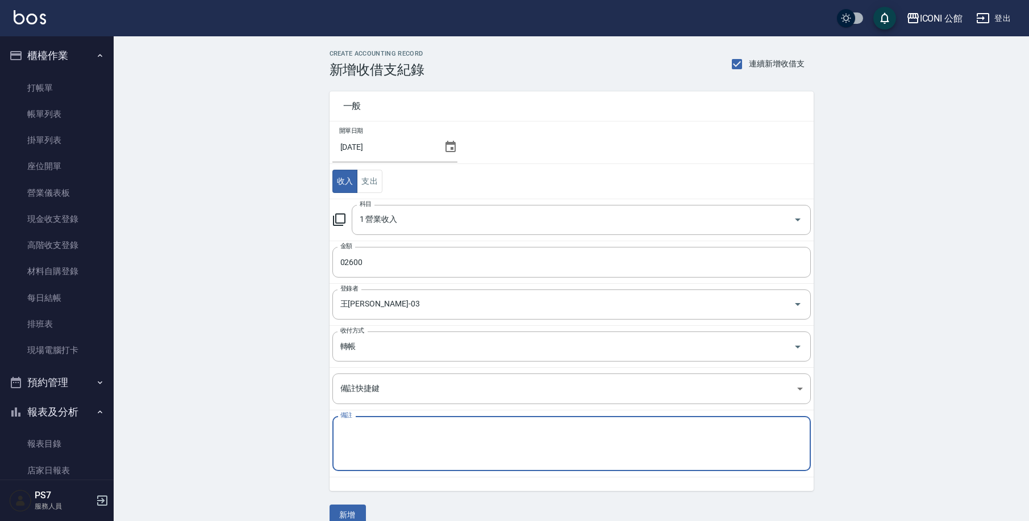
click at [389, 440] on textarea "備註" at bounding box center [571, 444] width 462 height 36
type textarea "9/15-8"
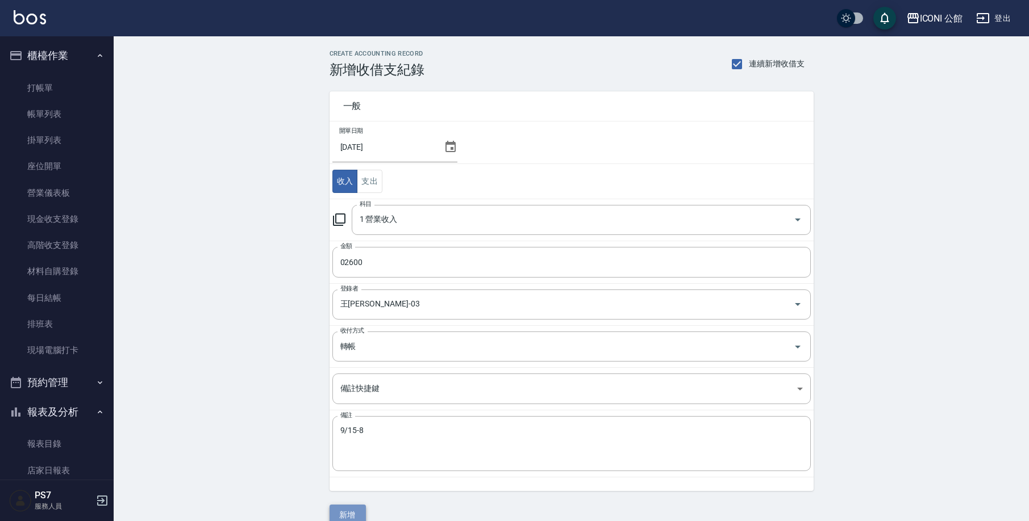
click at [349, 517] on button "新增" at bounding box center [347, 515] width 36 height 21
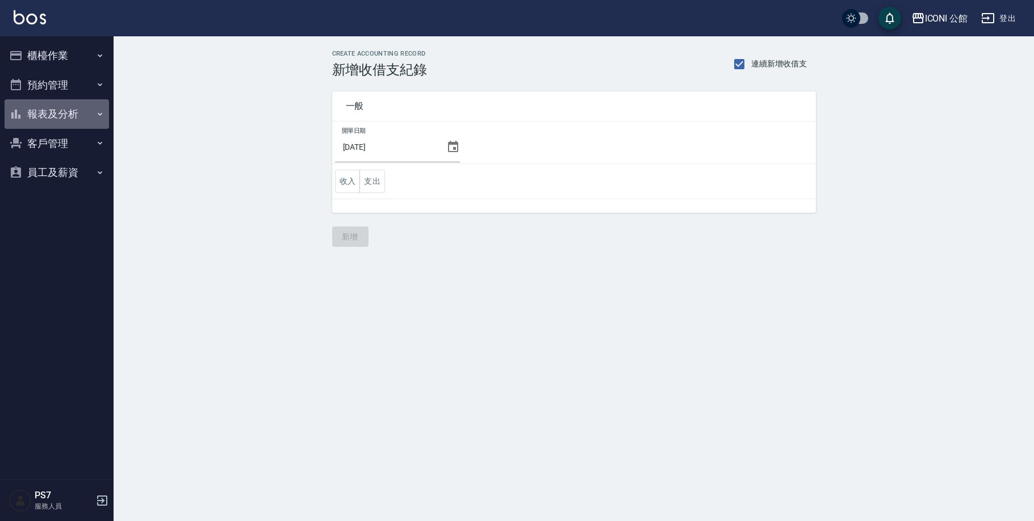
click at [72, 115] on button "報表及分析" at bounding box center [57, 114] width 105 height 30
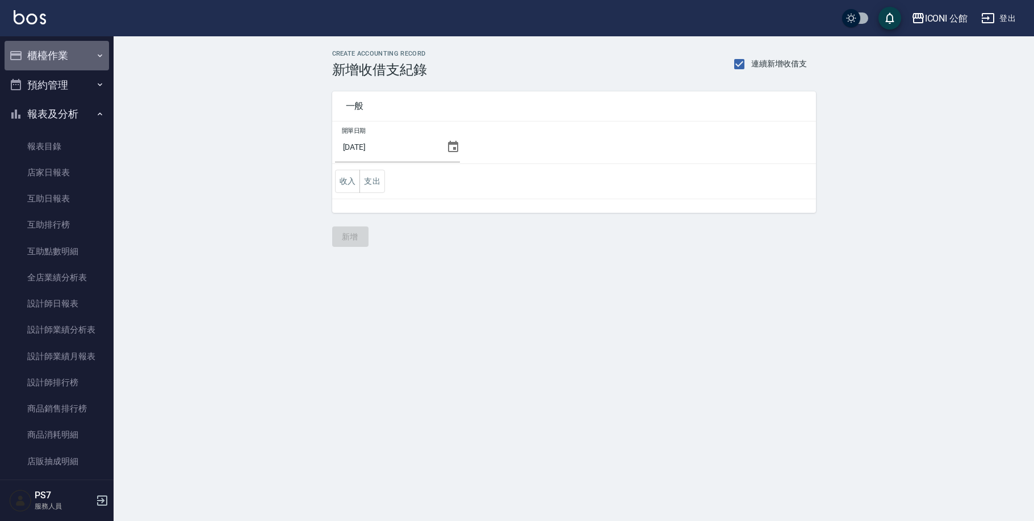
click at [59, 54] on button "櫃檯作業" at bounding box center [57, 56] width 105 height 30
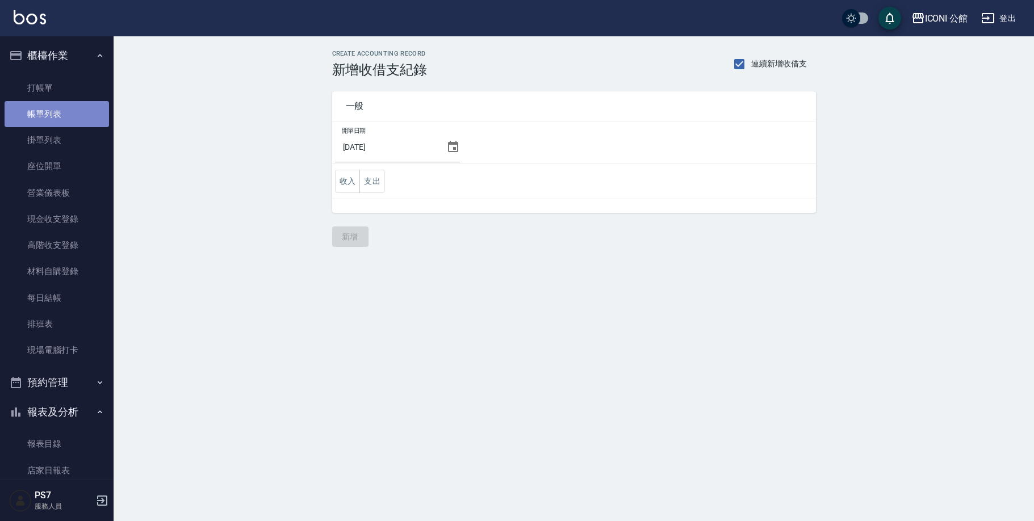
click at [74, 112] on link "帳單列表" at bounding box center [57, 114] width 105 height 26
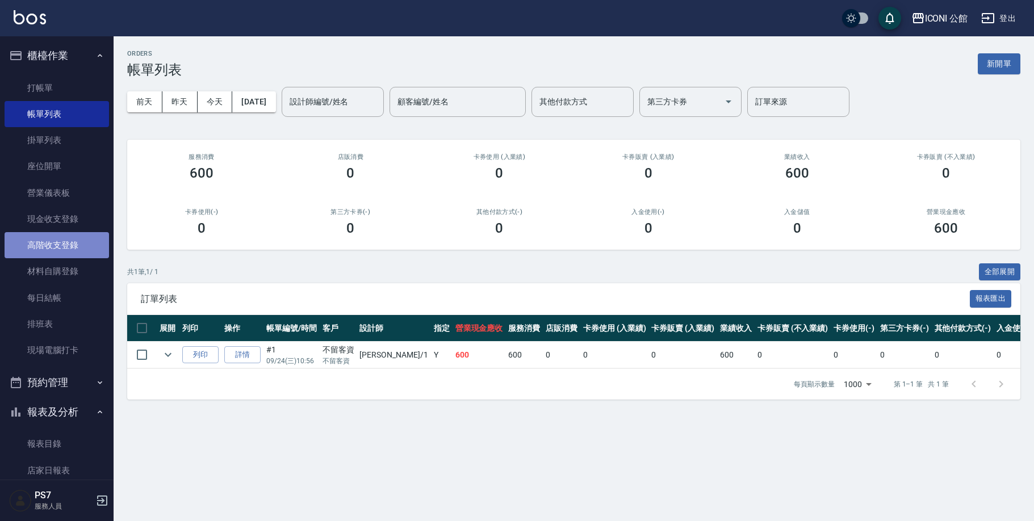
click at [73, 241] on link "高階收支登錄" at bounding box center [57, 245] width 105 height 26
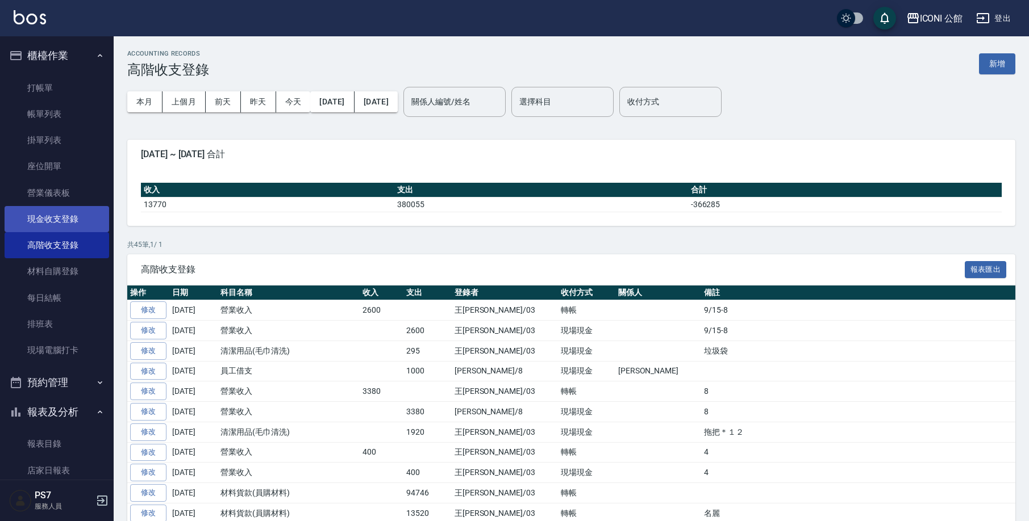
click at [65, 221] on link "現金收支登錄" at bounding box center [57, 219] width 105 height 26
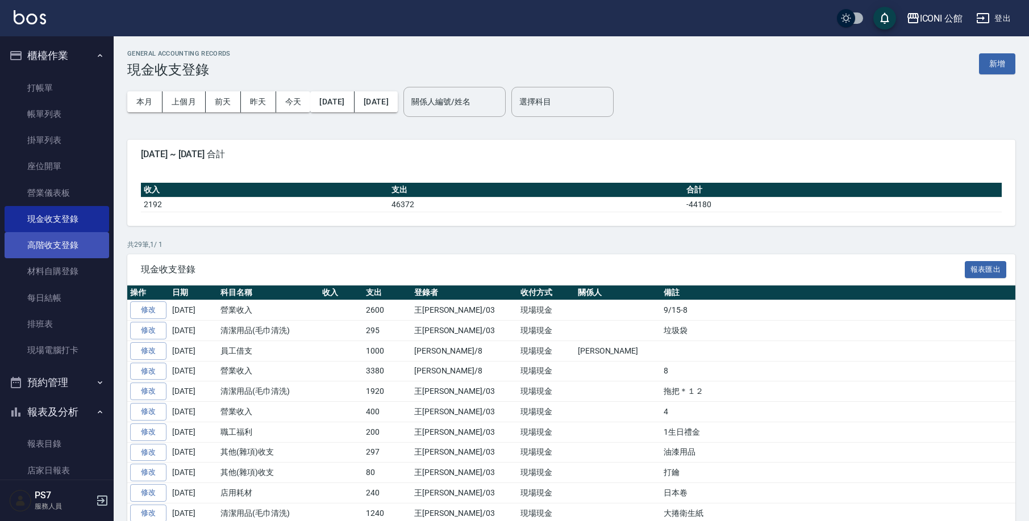
click at [74, 248] on link "高階收支登錄" at bounding box center [57, 245] width 105 height 26
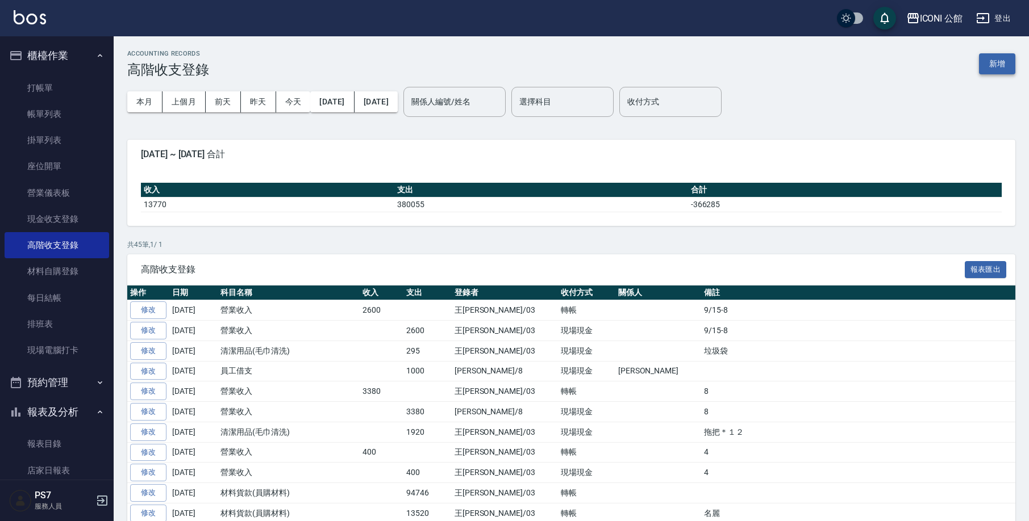
click at [1001, 57] on button "新增" at bounding box center [997, 63] width 36 height 21
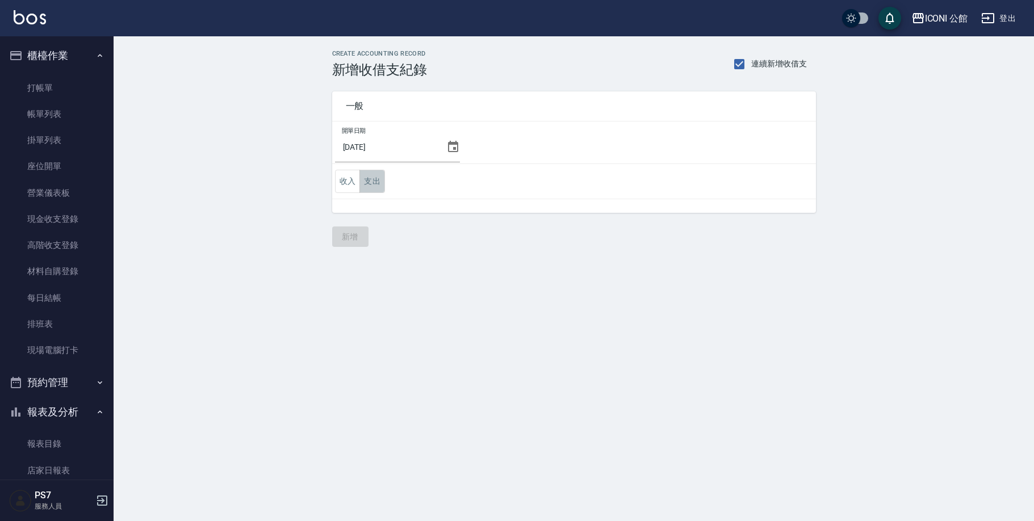
click at [378, 187] on button "支出" at bounding box center [373, 181] width 26 height 23
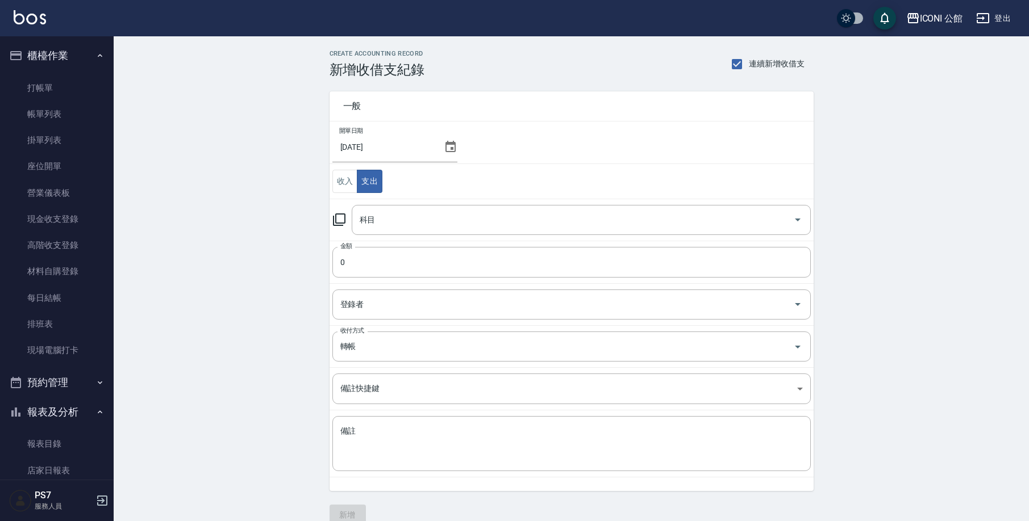
click at [343, 222] on icon at bounding box center [339, 220] width 14 height 14
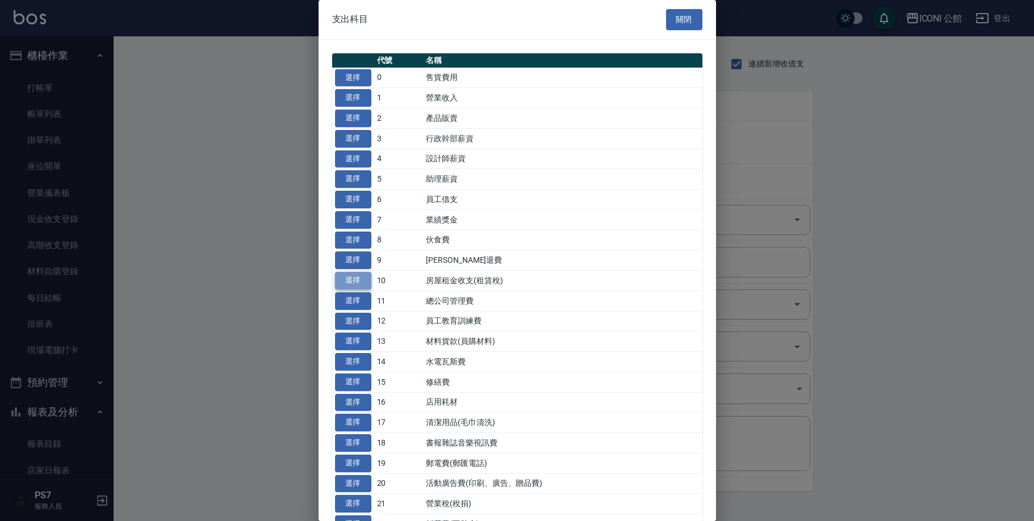
click at [357, 273] on button "選擇" at bounding box center [353, 281] width 36 height 18
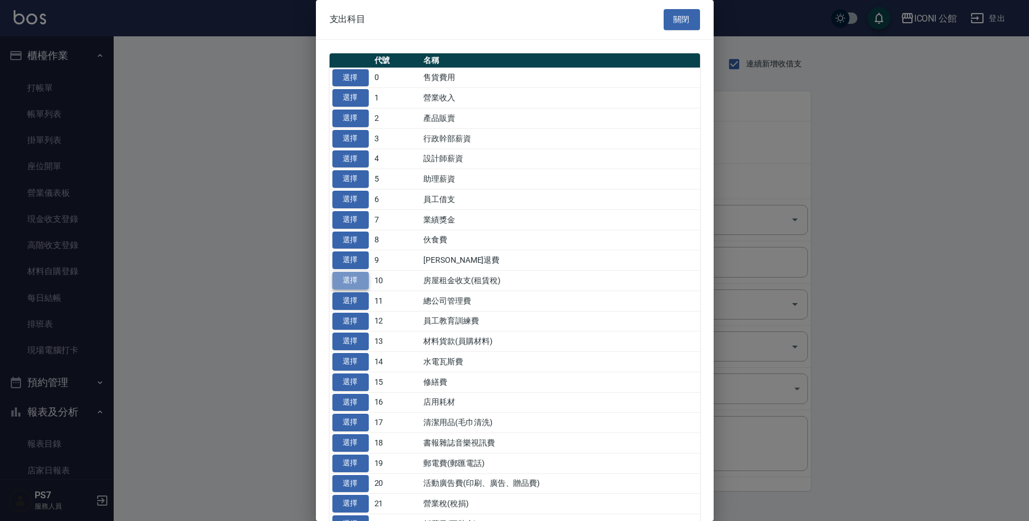
type input "10 房屋租金收支(租賃稅)"
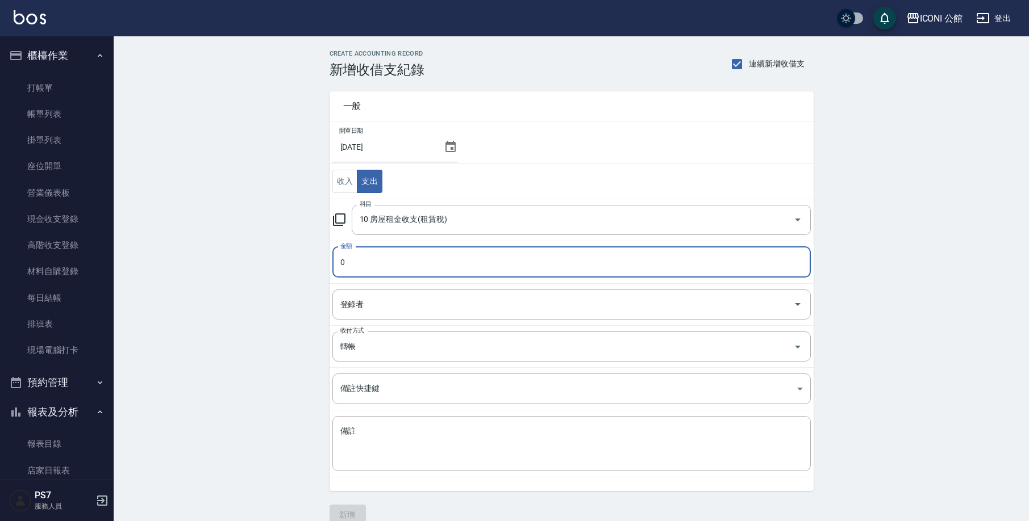
click at [379, 261] on input "0" at bounding box center [571, 262] width 478 height 31
type input "069000"
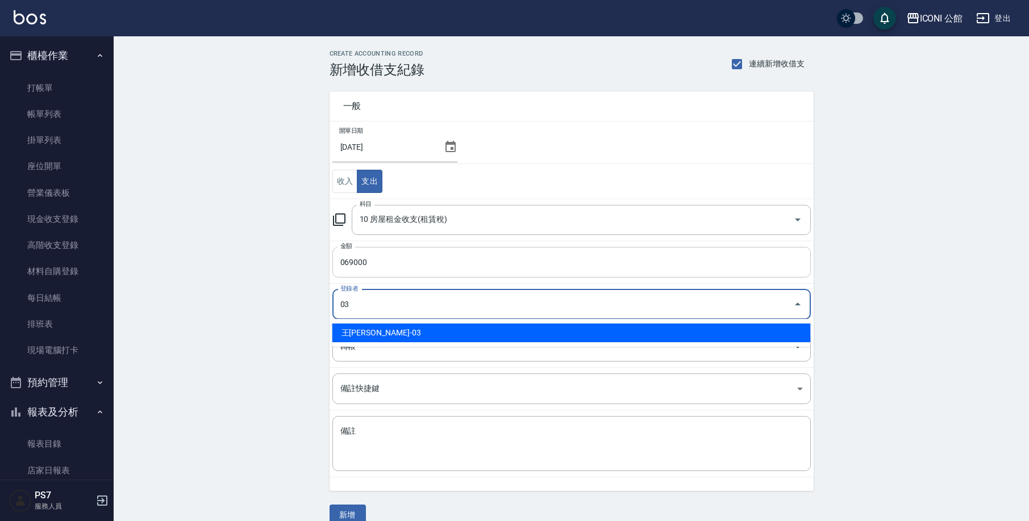
type input "王[PERSON_NAME]-03"
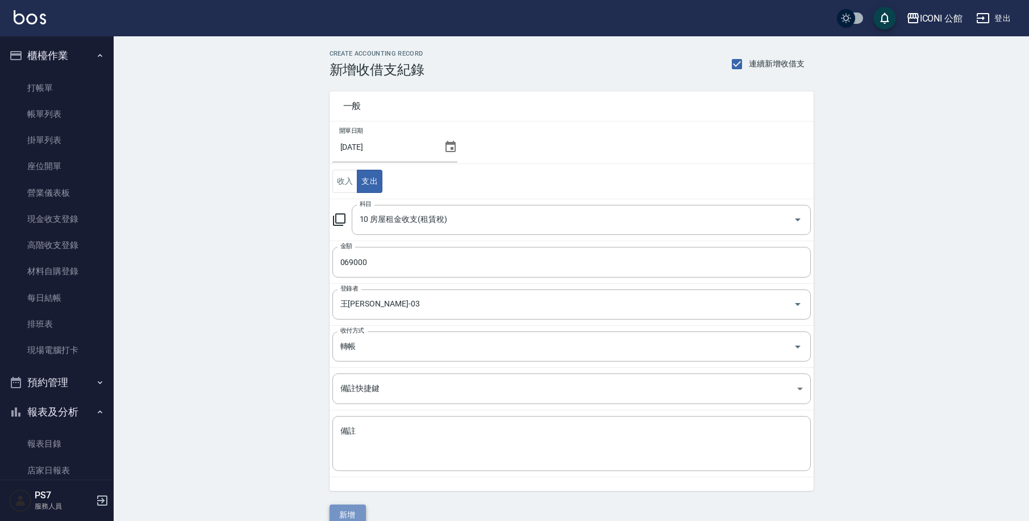
click at [348, 511] on button "新增" at bounding box center [347, 515] width 36 height 21
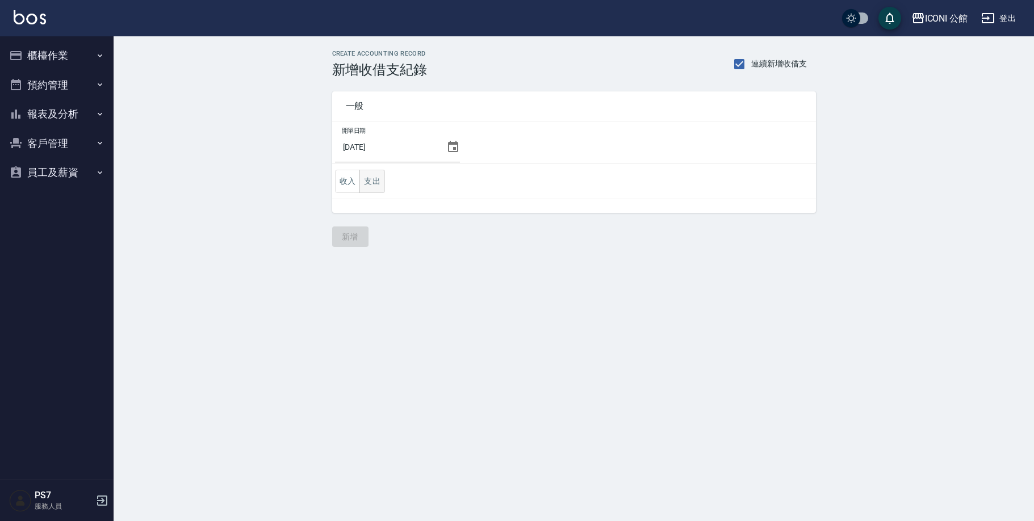
click at [375, 189] on button "支出" at bounding box center [373, 181] width 26 height 23
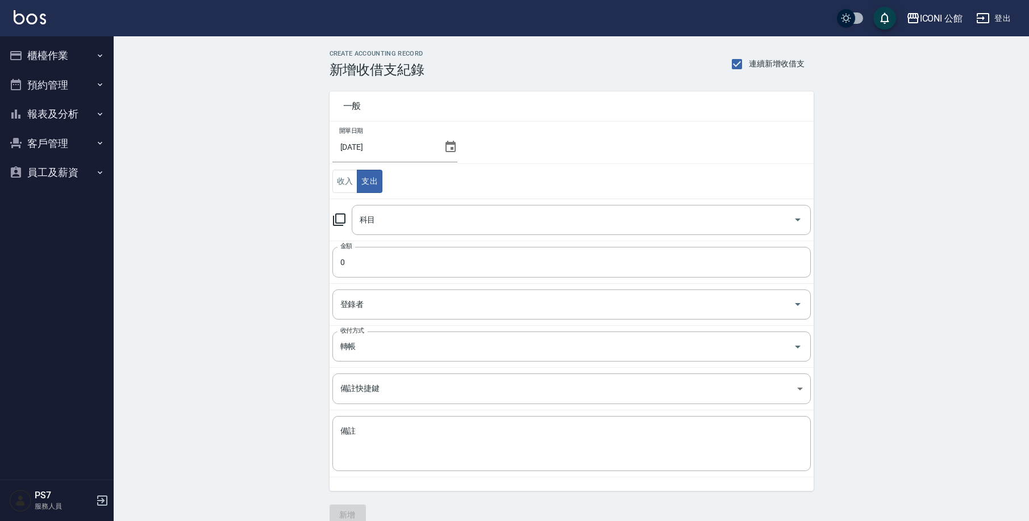
click at [340, 219] on icon at bounding box center [339, 220] width 14 height 14
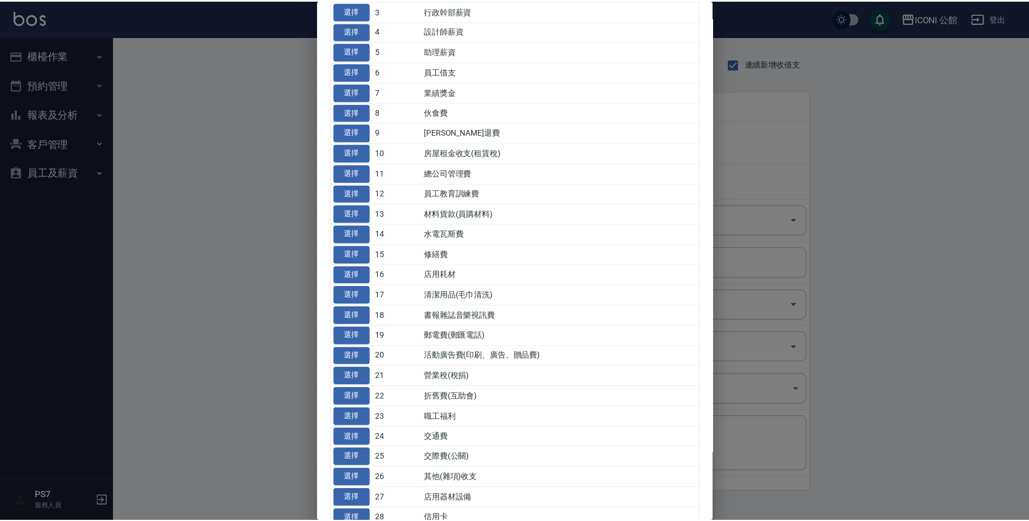
scroll to position [145, 0]
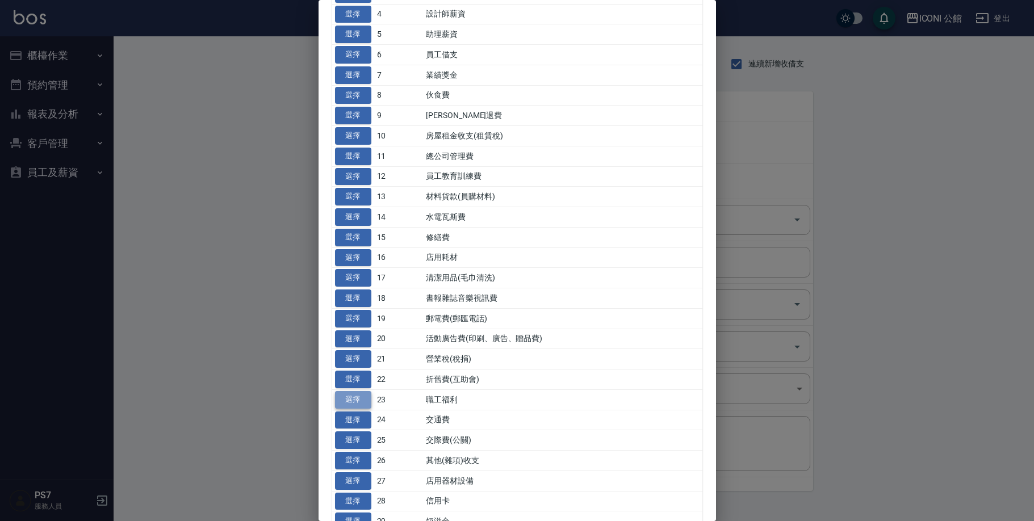
click at [345, 393] on button "選擇" at bounding box center [353, 400] width 36 height 18
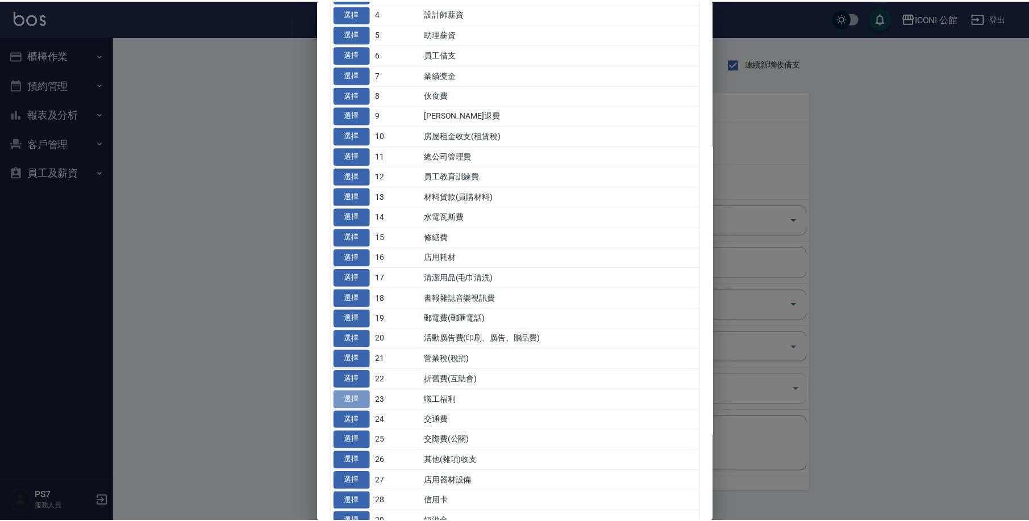
type input "23 職工福利"
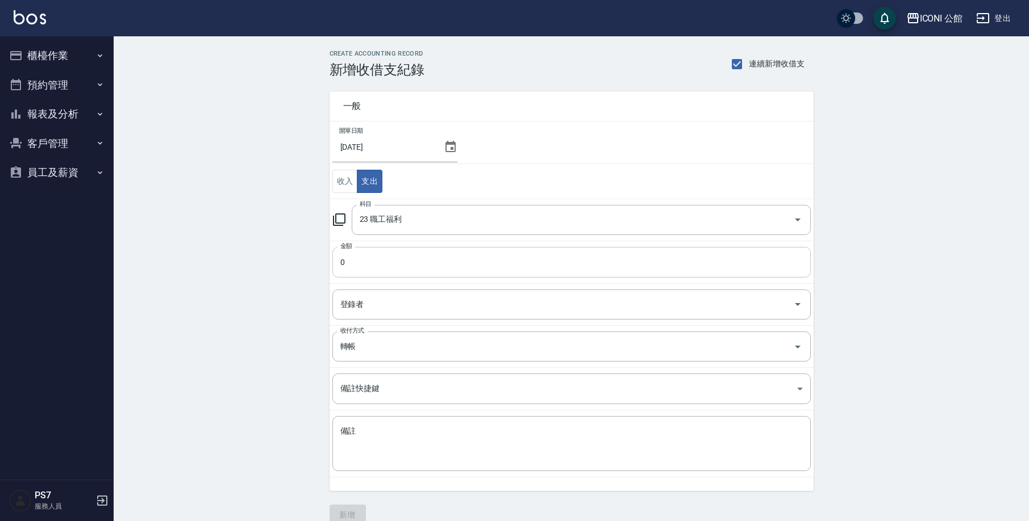
click at [365, 270] on input "0" at bounding box center [571, 262] width 478 height 31
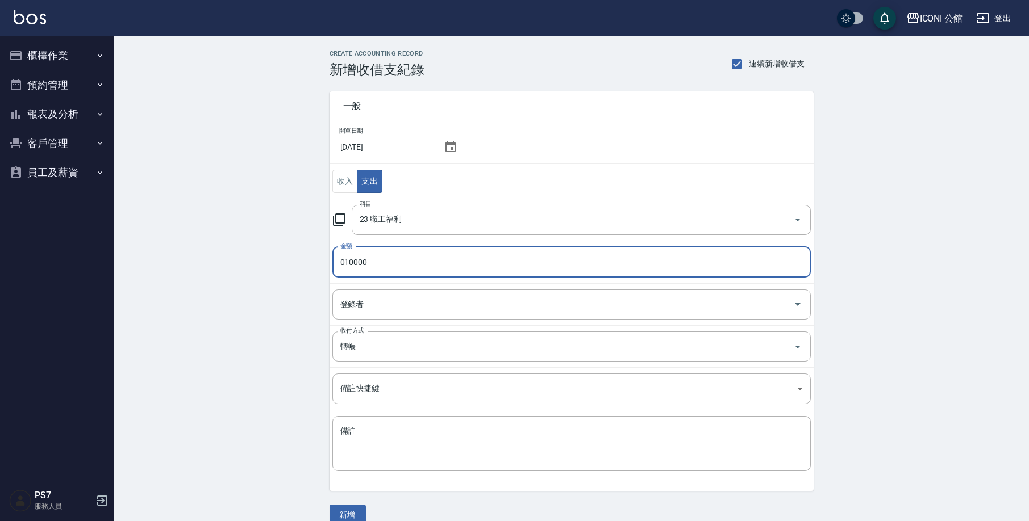
type input "010000"
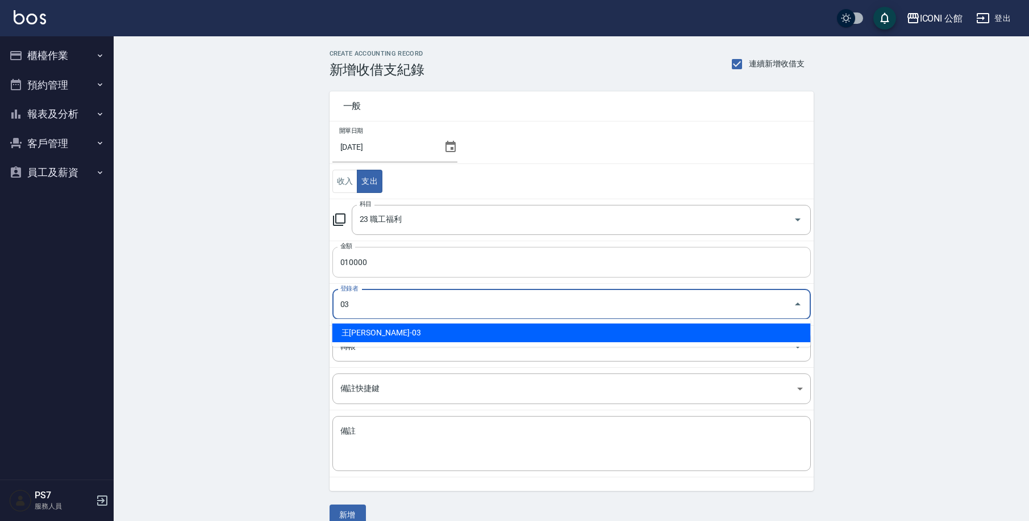
type input "王[PERSON_NAME]-03"
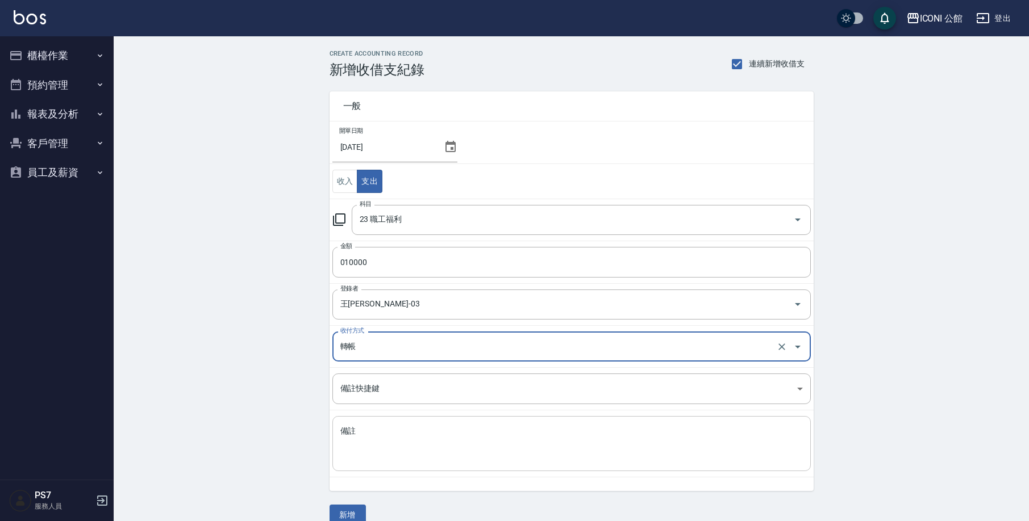
click at [383, 451] on textarea "備註" at bounding box center [571, 444] width 462 height 36
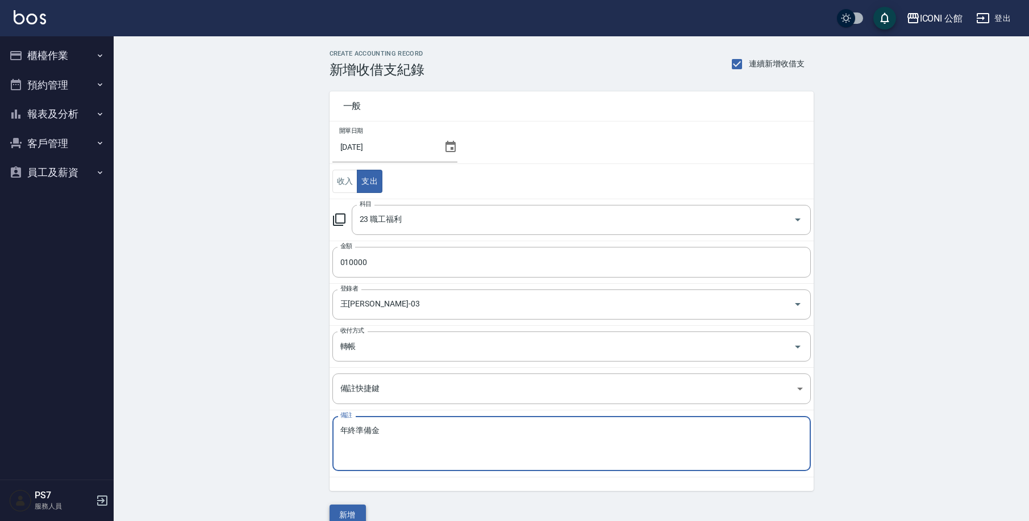
type textarea "年終準備金"
click at [340, 515] on button "新增" at bounding box center [347, 515] width 36 height 21
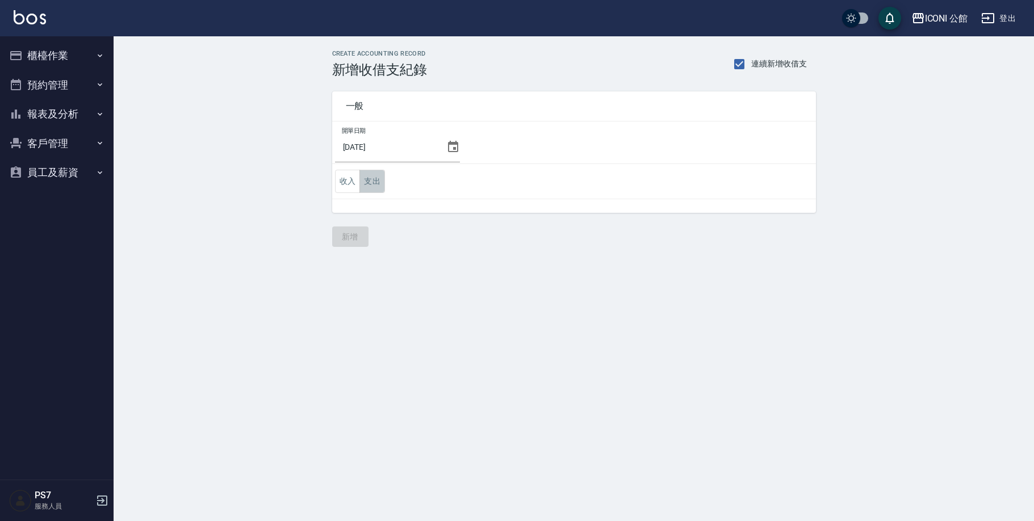
click at [371, 187] on button "支出" at bounding box center [373, 181] width 26 height 23
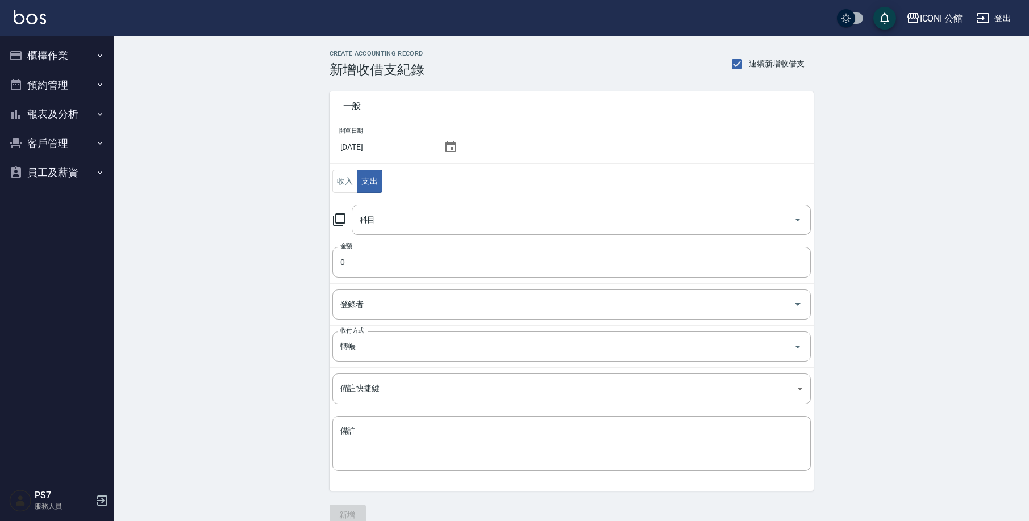
click at [335, 219] on icon at bounding box center [339, 220] width 12 height 12
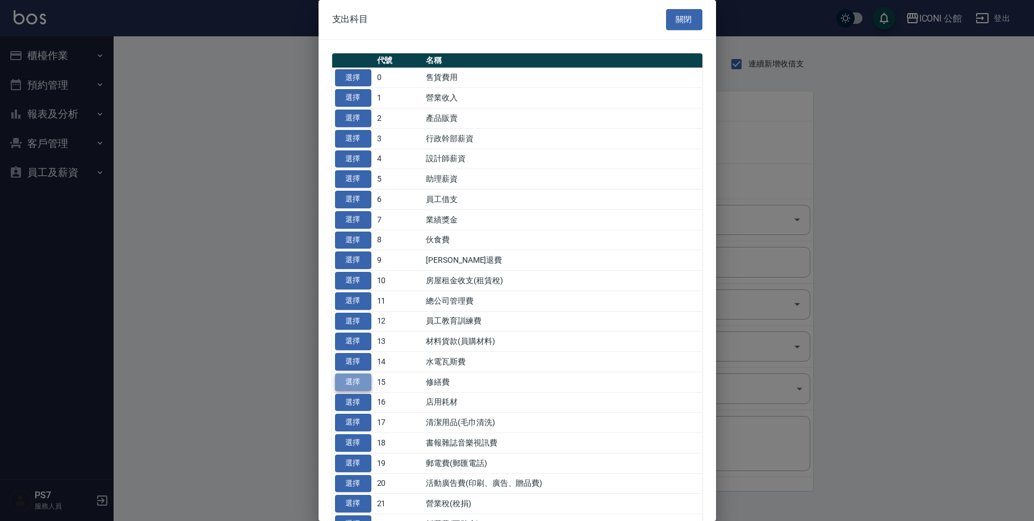
click at [361, 379] on button "選擇" at bounding box center [353, 383] width 36 height 18
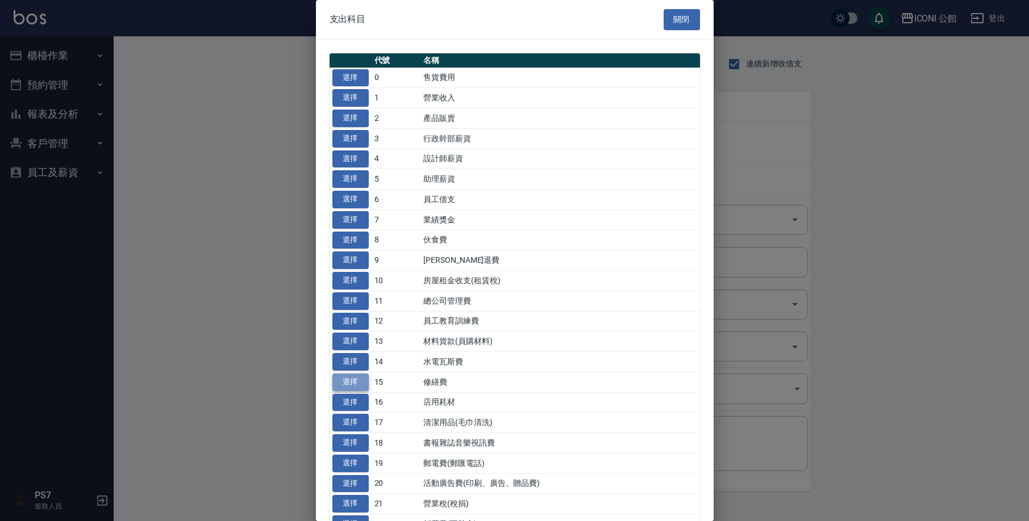
type input "15 修繕費"
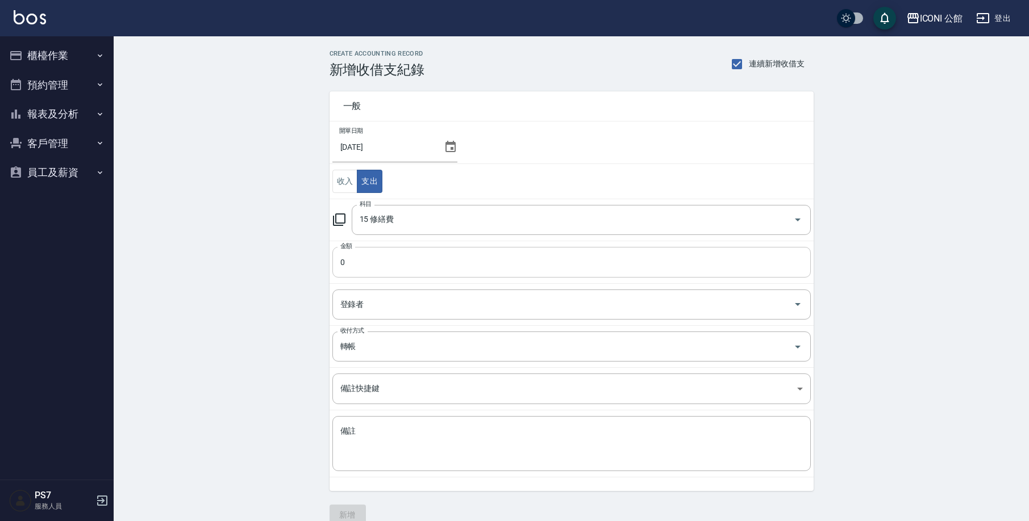
click at [400, 265] on input "0" at bounding box center [571, 262] width 478 height 31
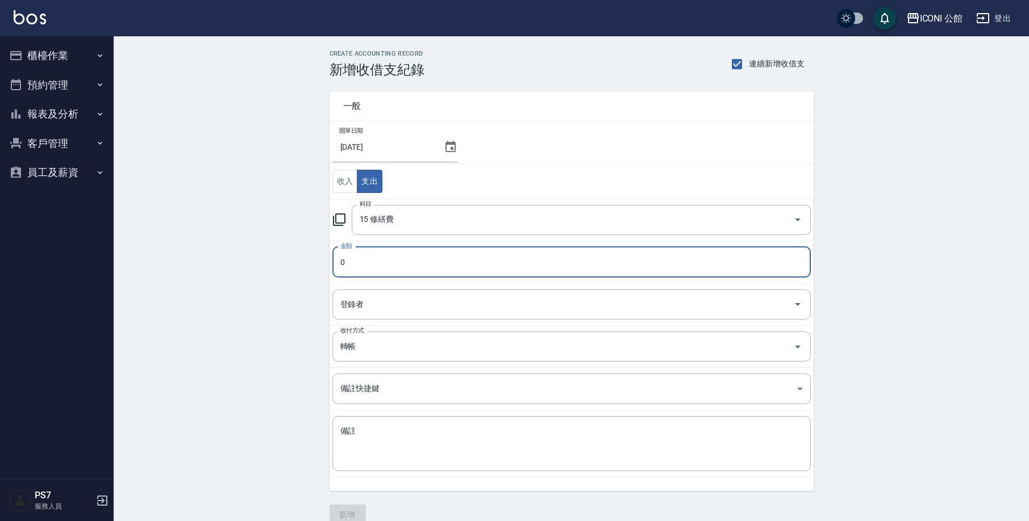
click at [453, 261] on input "0" at bounding box center [571, 262] width 478 height 31
type input "07500"
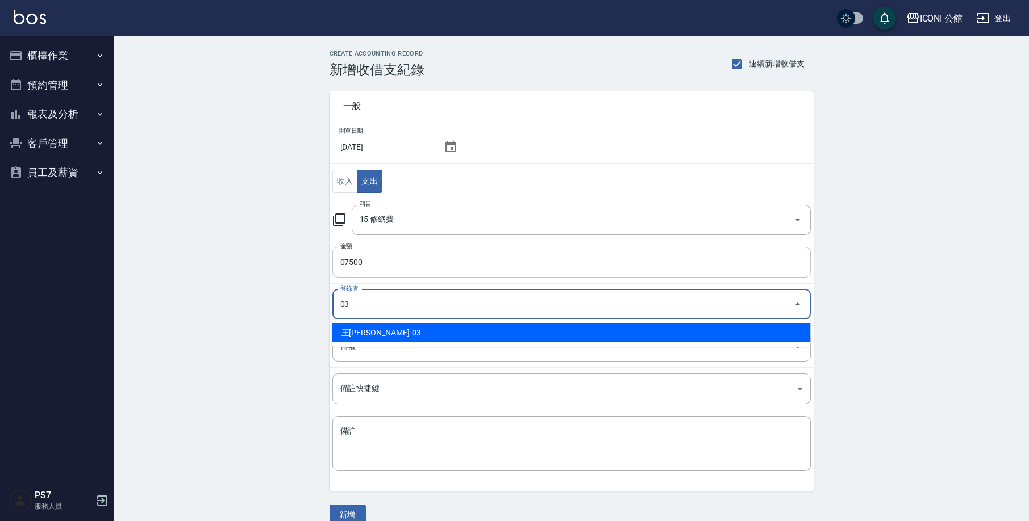
type input "王[PERSON_NAME]-03"
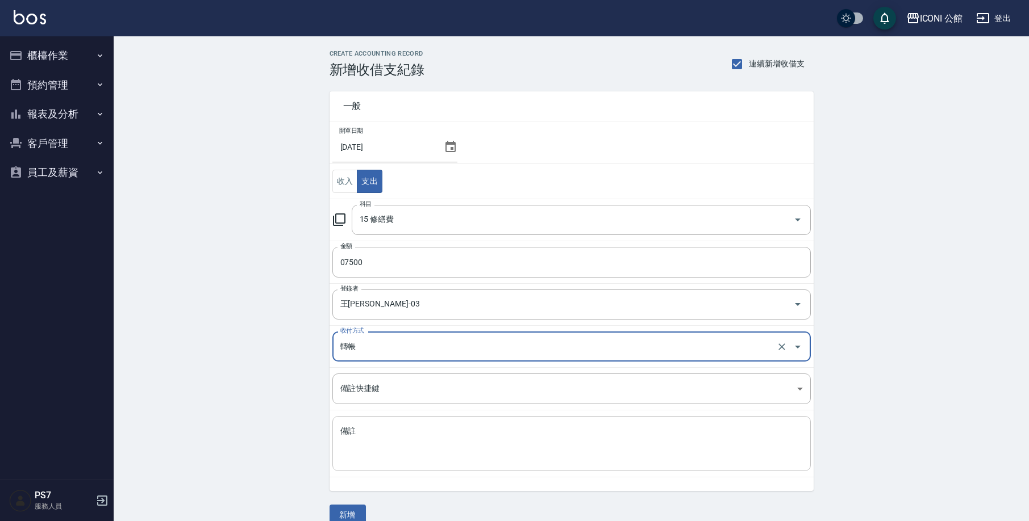
click at [408, 445] on textarea "備註" at bounding box center [571, 444] width 462 height 36
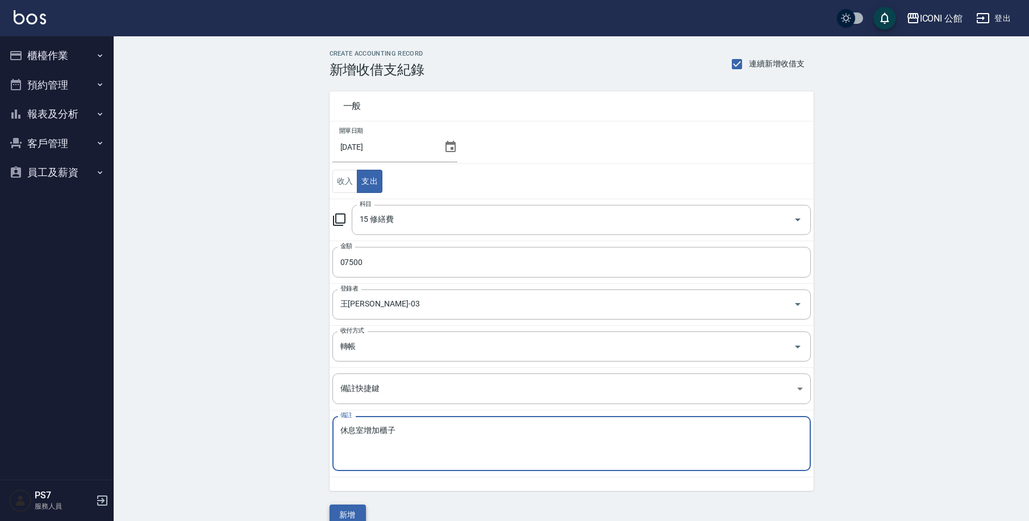
type textarea "休息室增加櫃子"
click at [352, 514] on button "新增" at bounding box center [347, 515] width 36 height 21
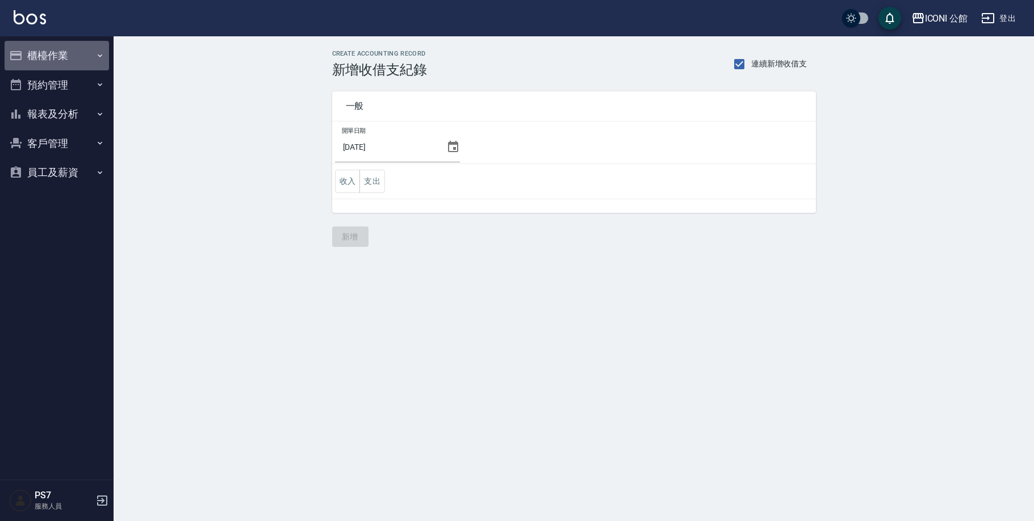
click at [66, 60] on button "櫃檯作業" at bounding box center [57, 56] width 105 height 30
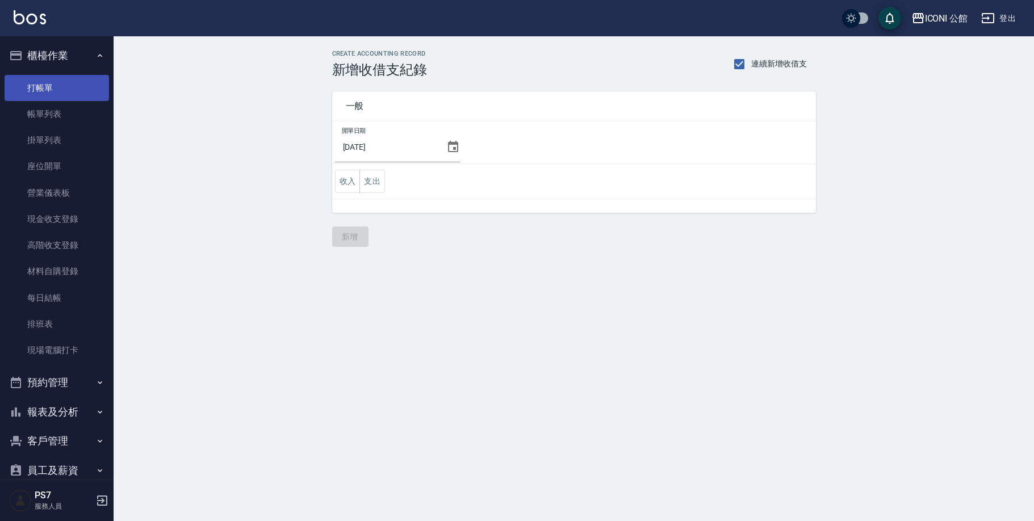
click at [44, 85] on link "打帳單" at bounding box center [57, 88] width 105 height 26
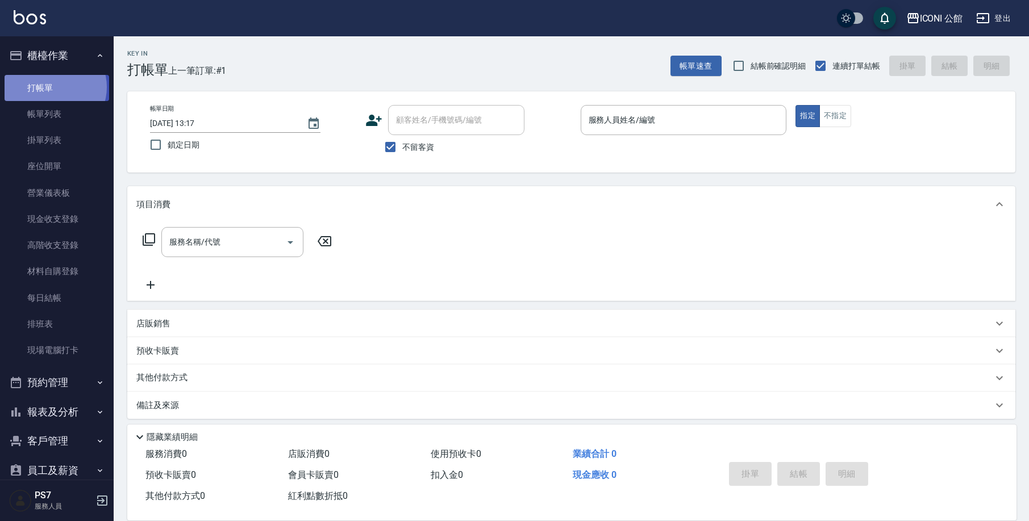
click at [55, 87] on link "打帳單" at bounding box center [57, 88] width 105 height 26
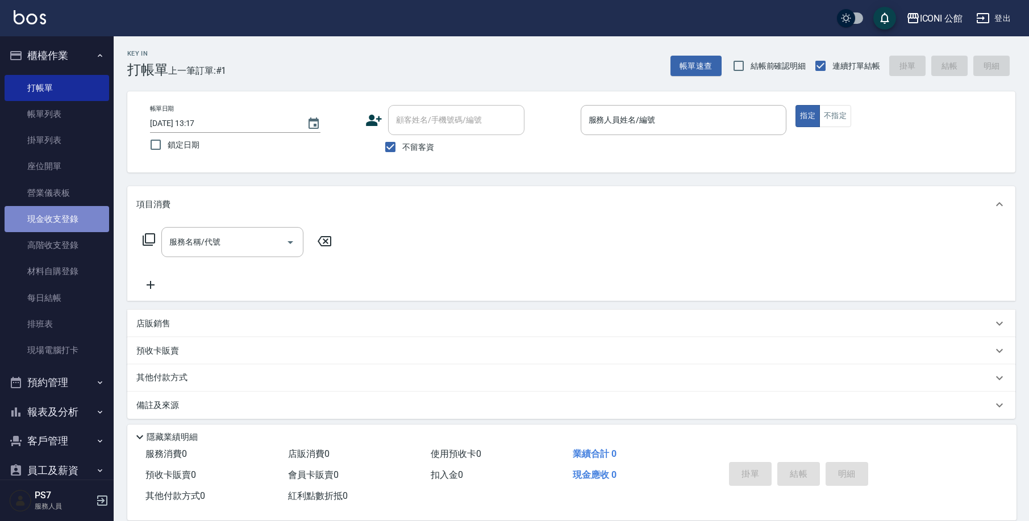
click at [80, 219] on link "現金收支登錄" at bounding box center [57, 219] width 105 height 26
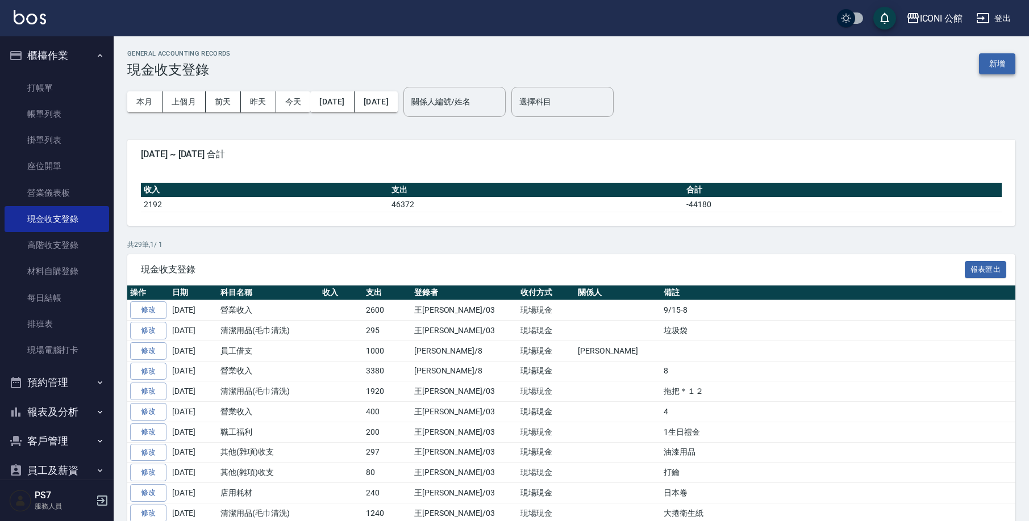
click at [993, 63] on button "新增" at bounding box center [997, 63] width 36 height 21
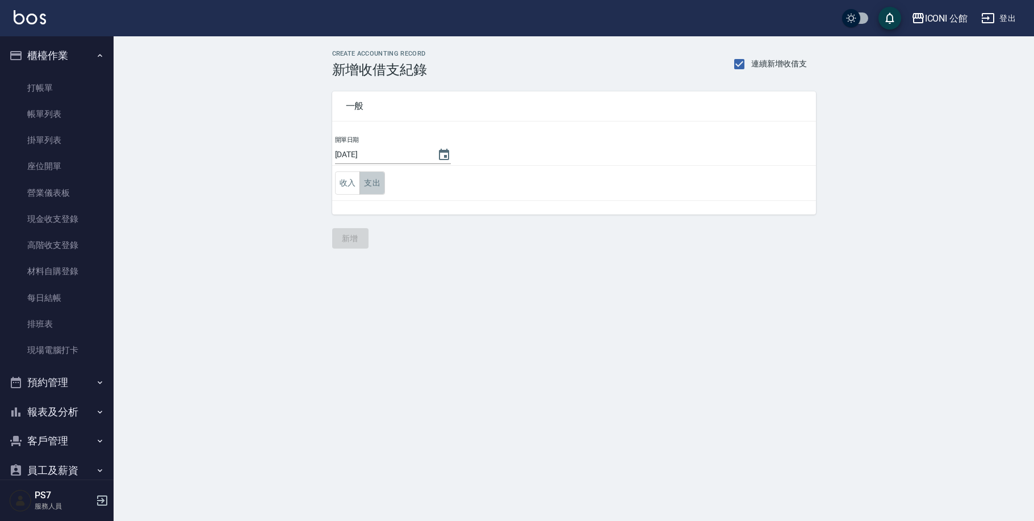
click at [369, 186] on button "支出" at bounding box center [373, 183] width 26 height 23
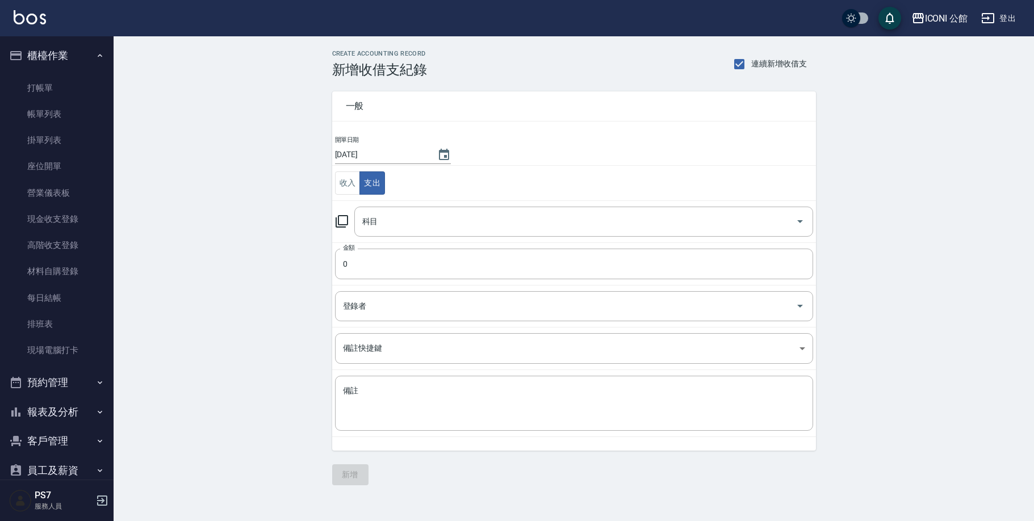
click at [346, 225] on icon at bounding box center [342, 221] width 12 height 12
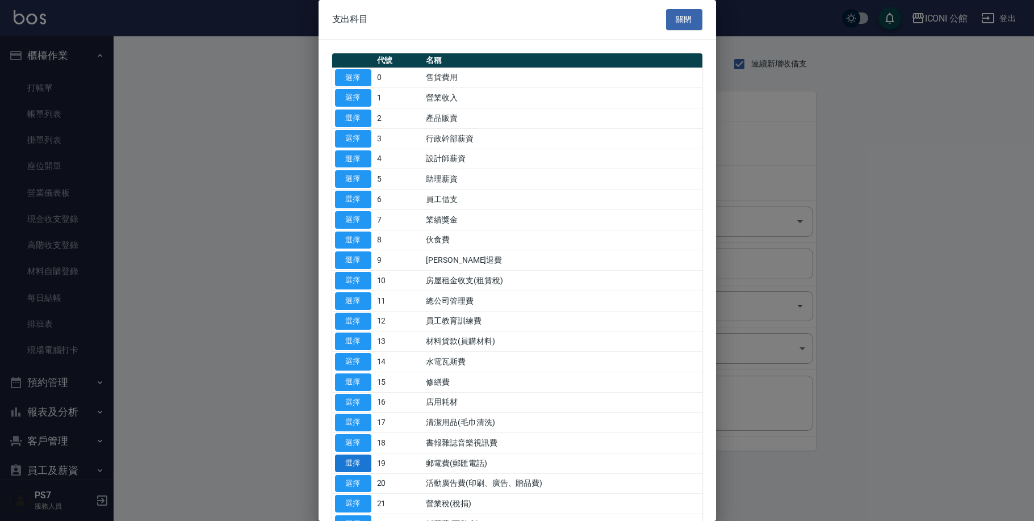
click at [364, 455] on button "選擇" at bounding box center [353, 464] width 36 height 18
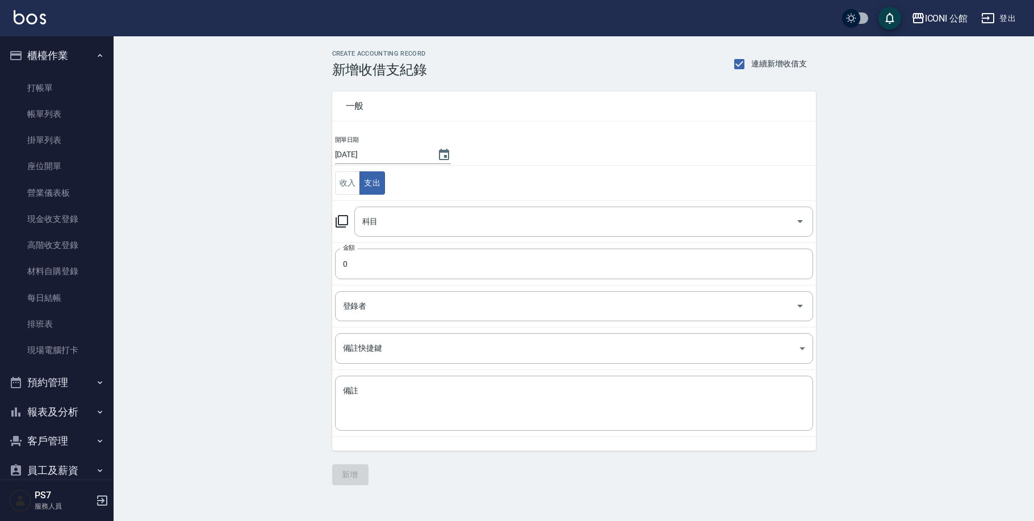
type input "19 郵電費(郵匯電話)"
click at [382, 264] on input "0" at bounding box center [574, 264] width 478 height 31
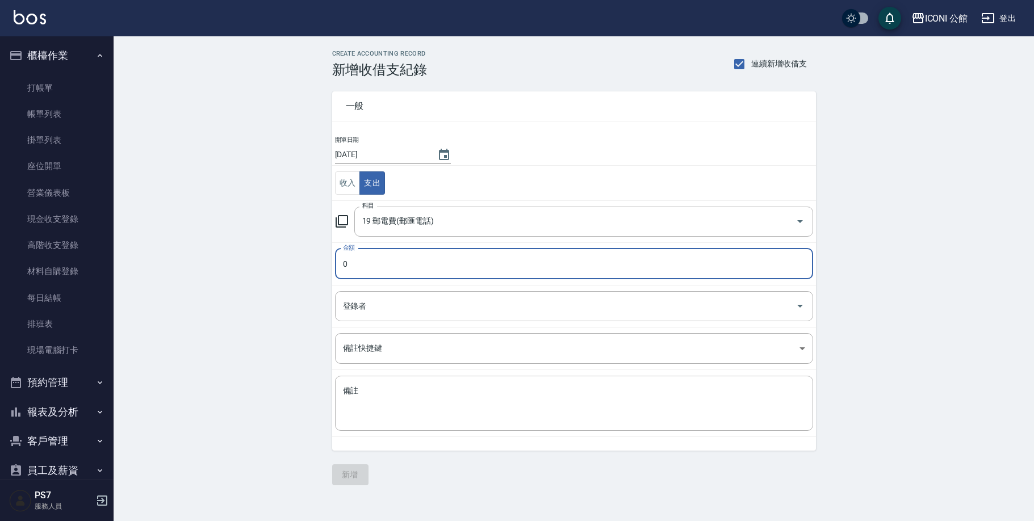
click at [407, 268] on input "0" at bounding box center [574, 264] width 478 height 31
type input "0120"
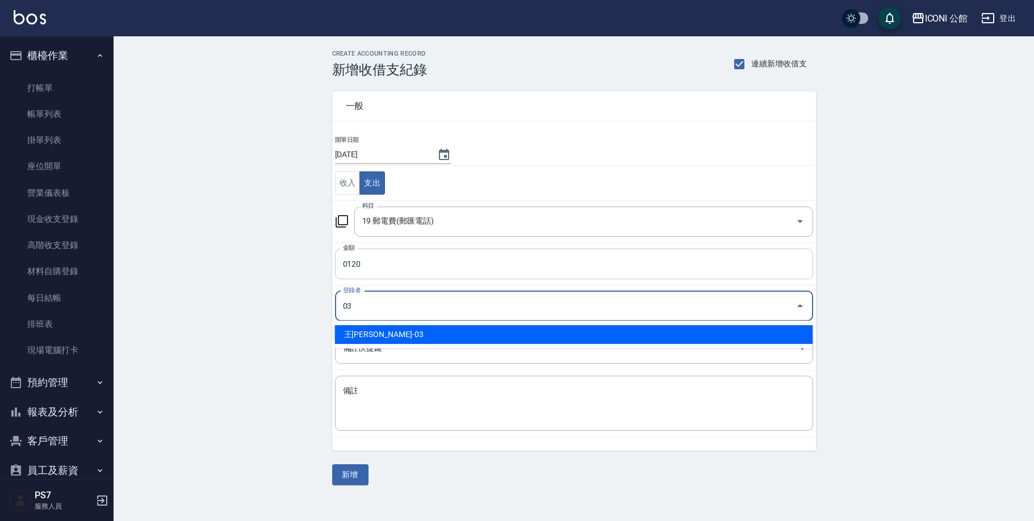
type input "王[PERSON_NAME]-03"
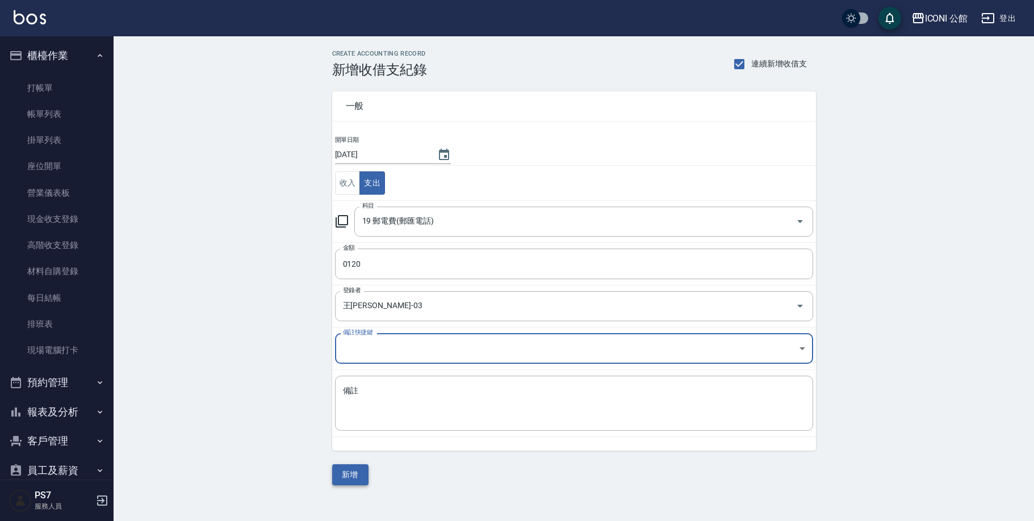
click at [354, 477] on button "新增" at bounding box center [350, 475] width 36 height 21
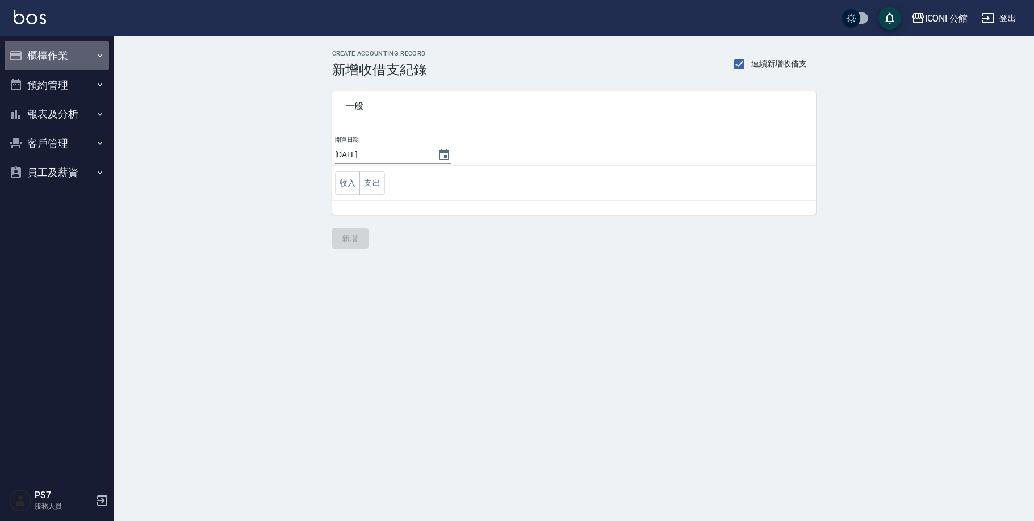
click at [37, 55] on button "櫃檯作業" at bounding box center [57, 56] width 105 height 30
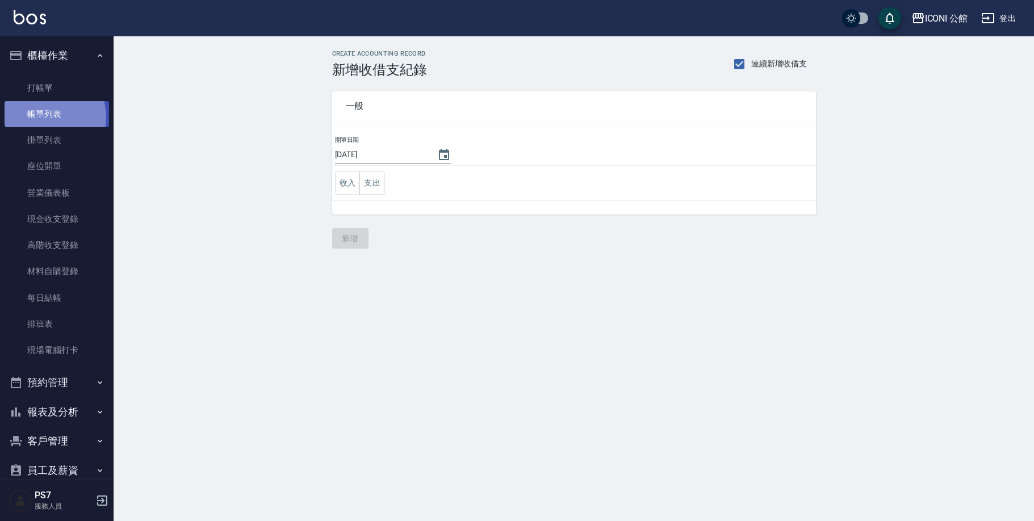
click at [48, 117] on link "帳單列表" at bounding box center [57, 114] width 105 height 26
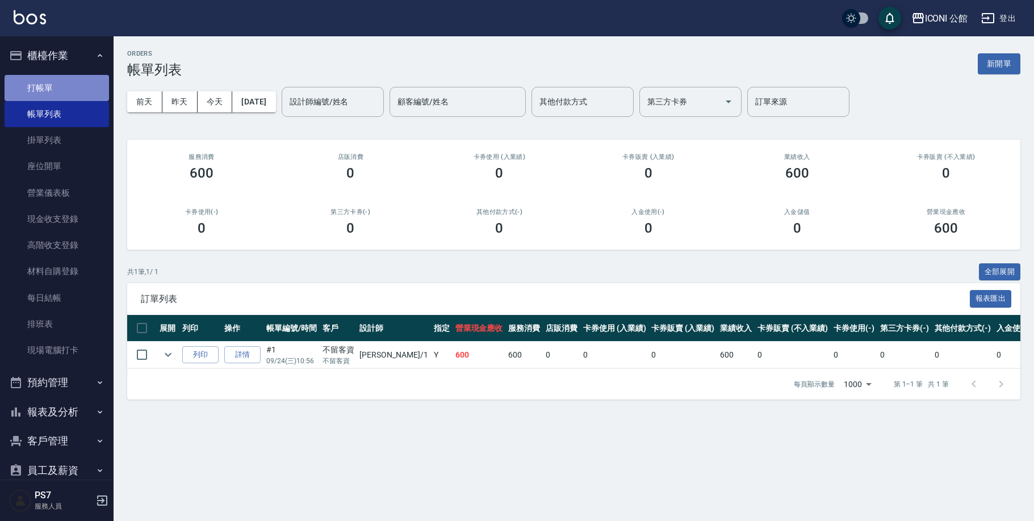
click at [69, 90] on link "打帳單" at bounding box center [57, 88] width 105 height 26
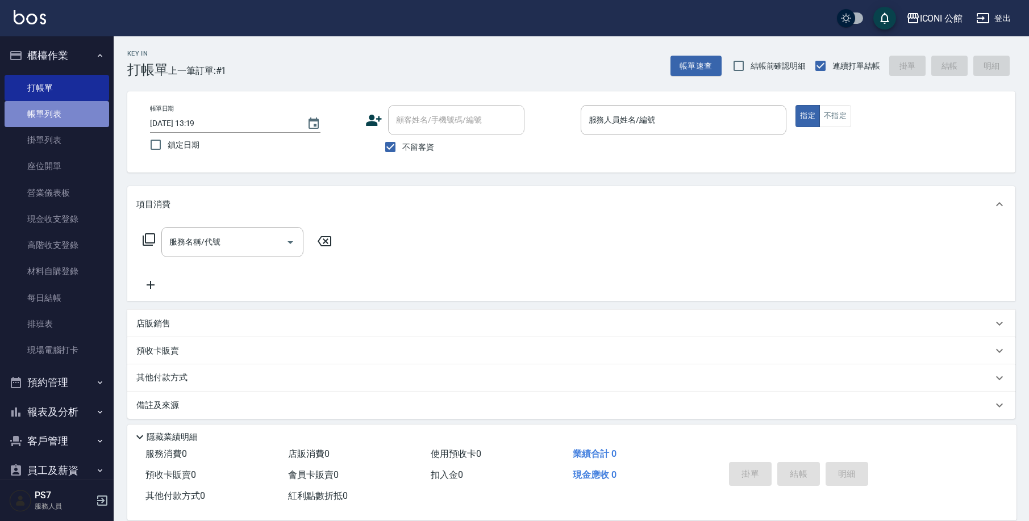
click at [75, 107] on link "帳單列表" at bounding box center [57, 114] width 105 height 26
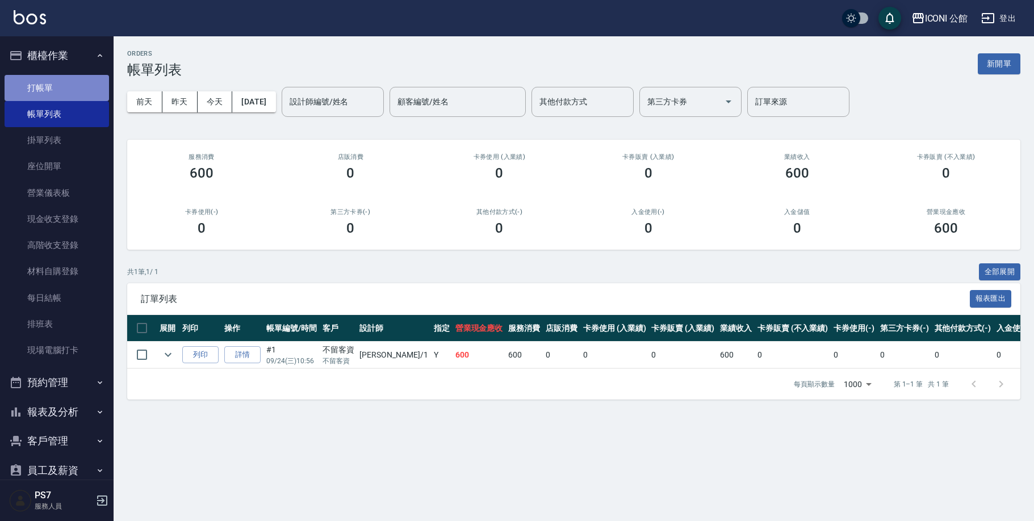
click at [66, 91] on link "打帳單" at bounding box center [57, 88] width 105 height 26
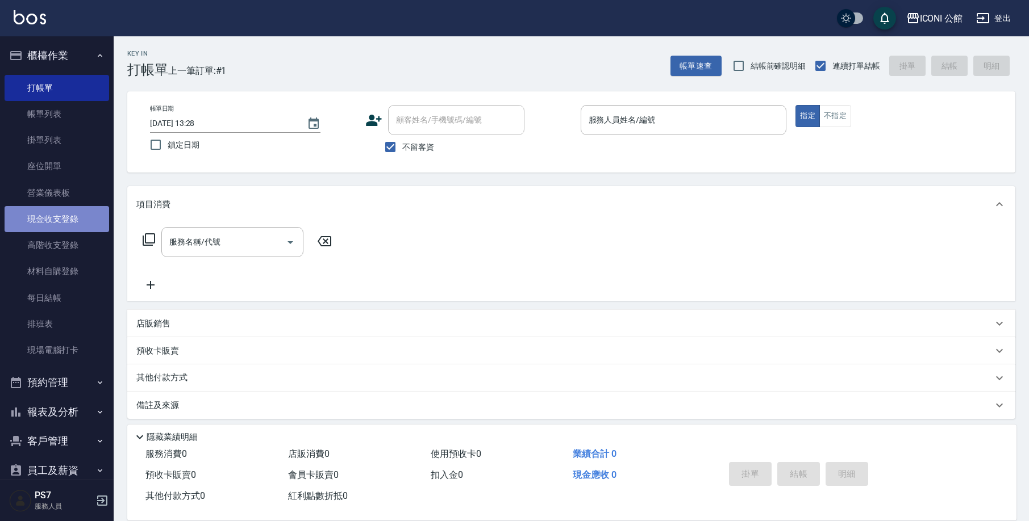
click at [62, 225] on link "現金收支登錄" at bounding box center [57, 219] width 105 height 26
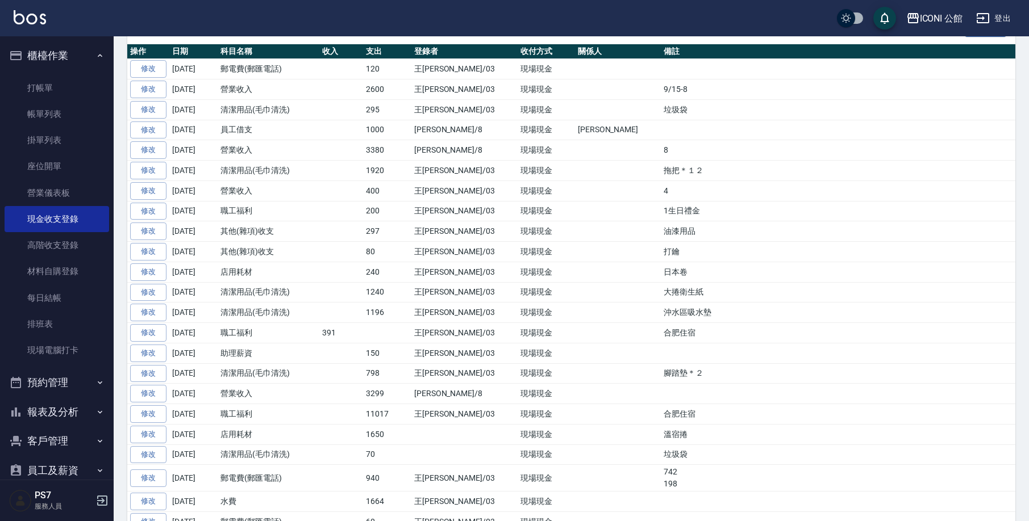
scroll to position [243, 0]
